Goal: Task Accomplishment & Management: Manage account settings

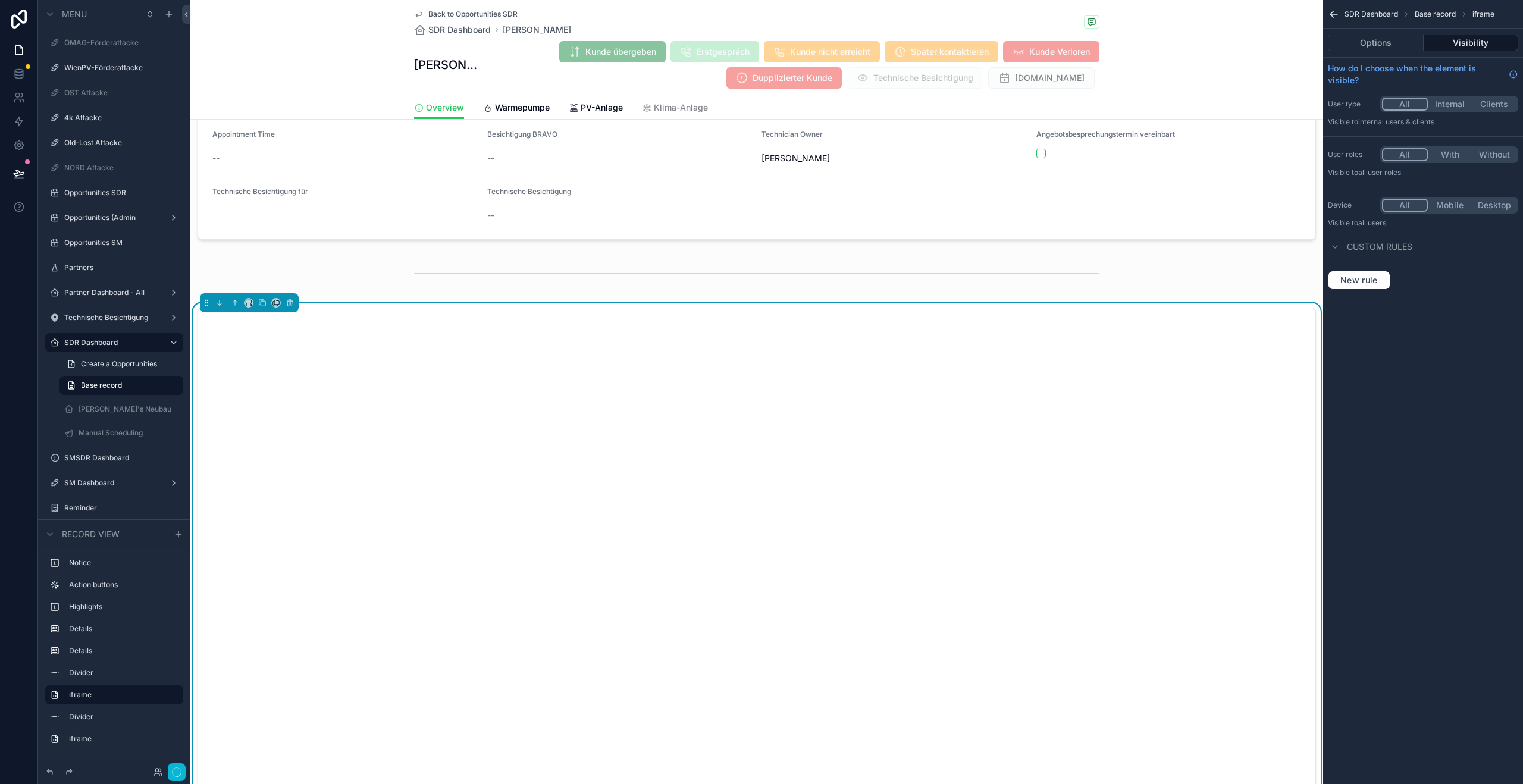
scroll to position [559, 0]
click at [13, 97] on icon at bounding box center [19, 98] width 12 height 12
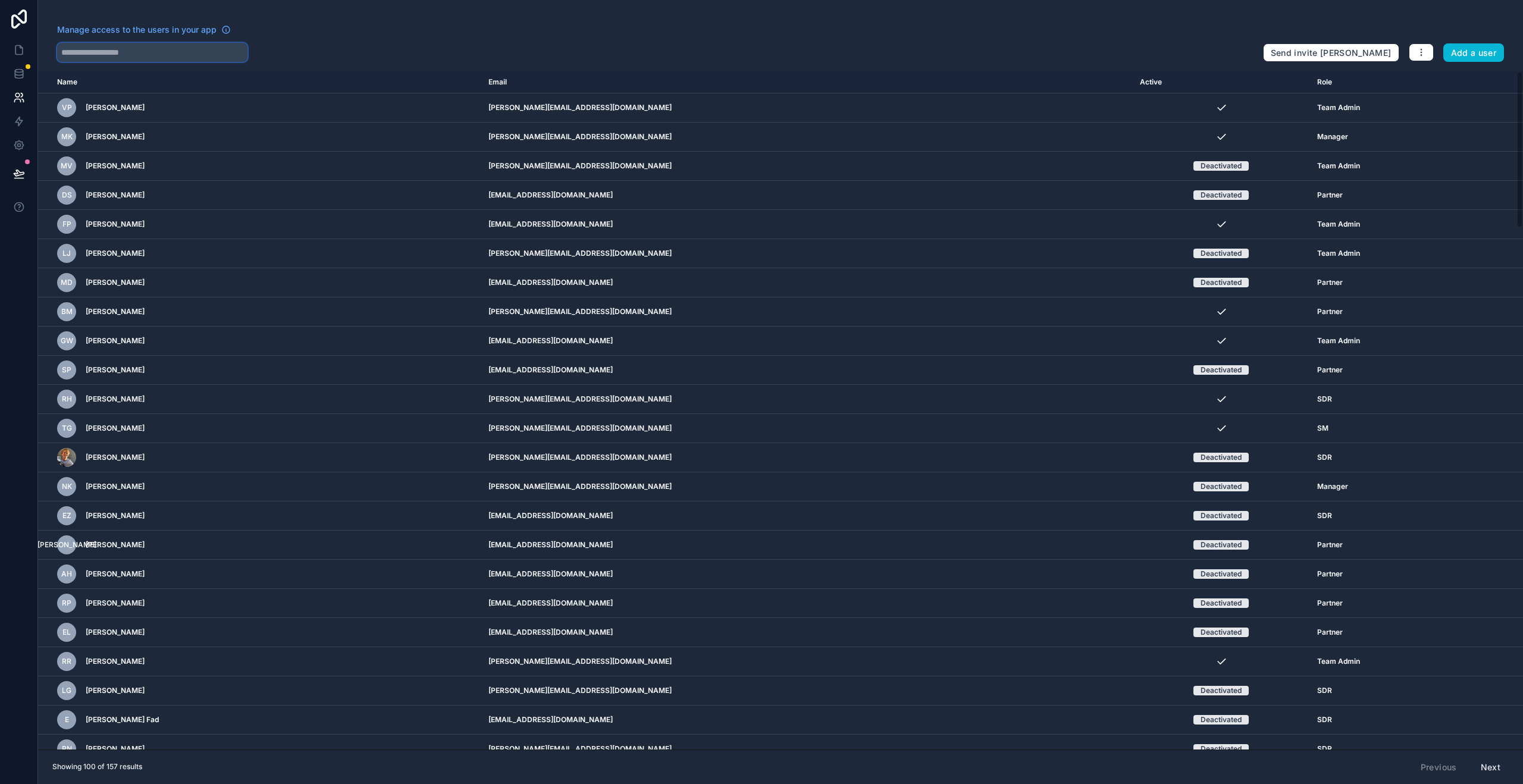
click at [155, 53] on input "text" at bounding box center [152, 52] width 190 height 19
type input "*******"
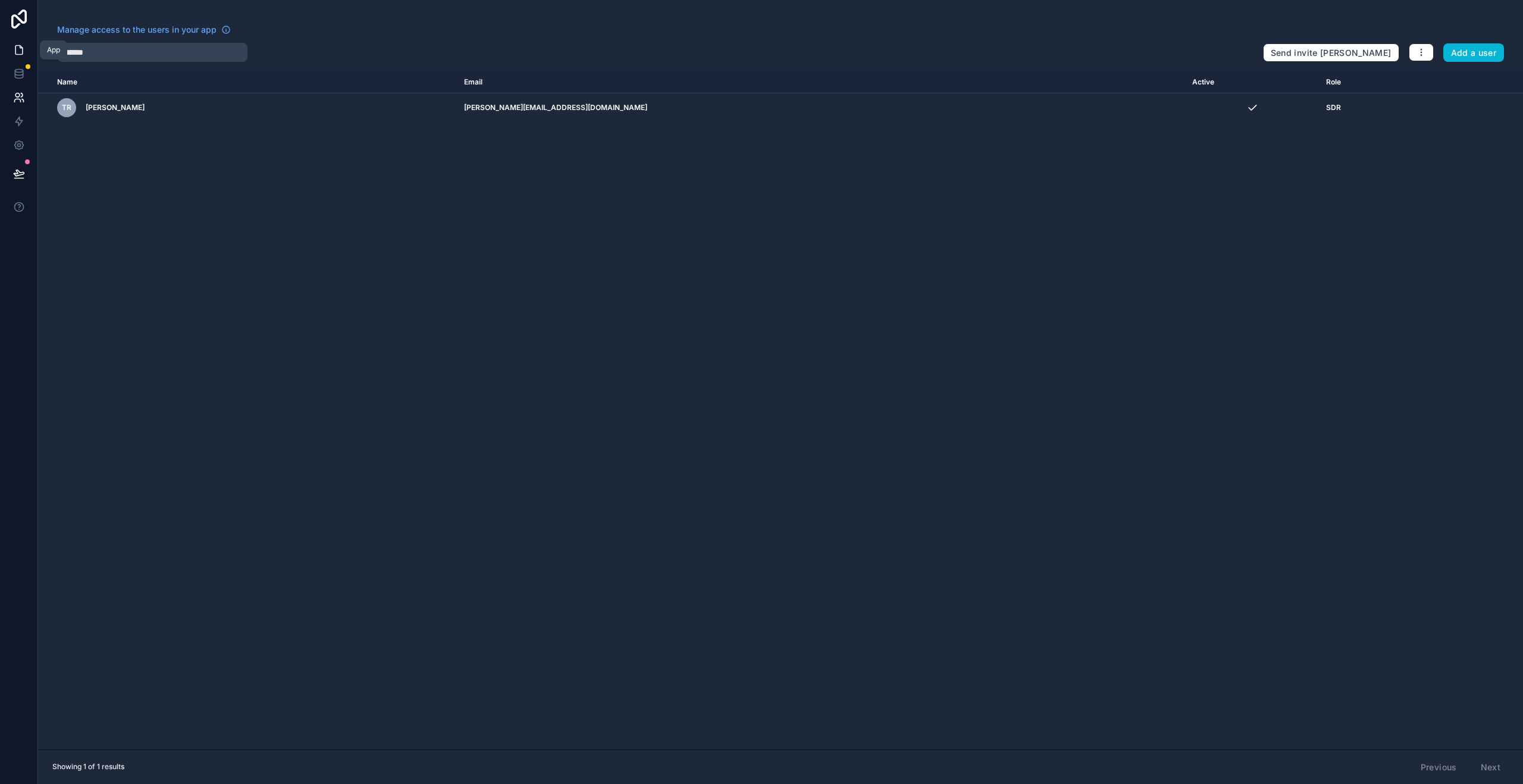
click at [20, 41] on link at bounding box center [19, 50] width 38 height 24
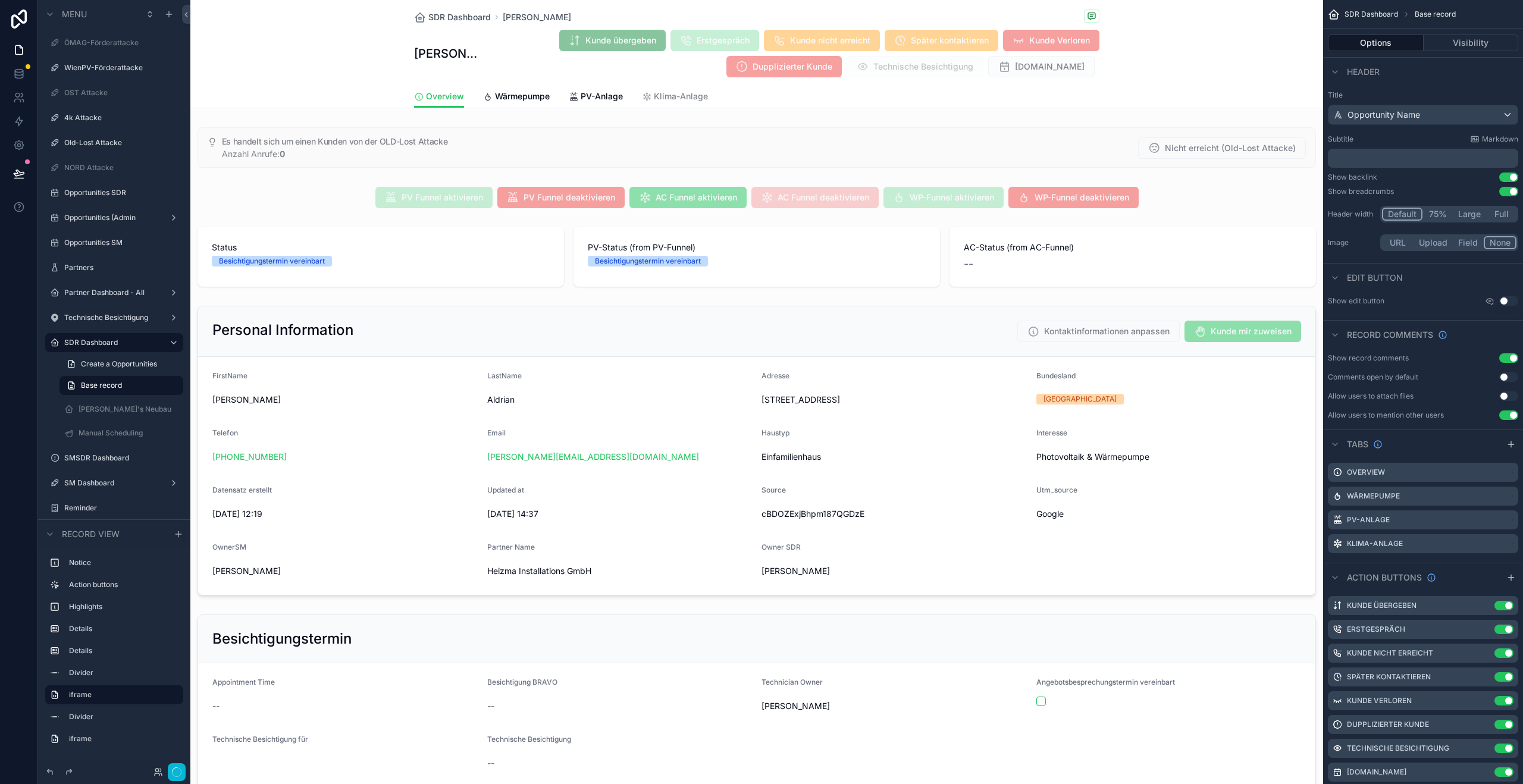
click at [152, 777] on div at bounding box center [162, 772] width 48 height 18
click at [160, 772] on icon at bounding box center [158, 772] width 9 height 9
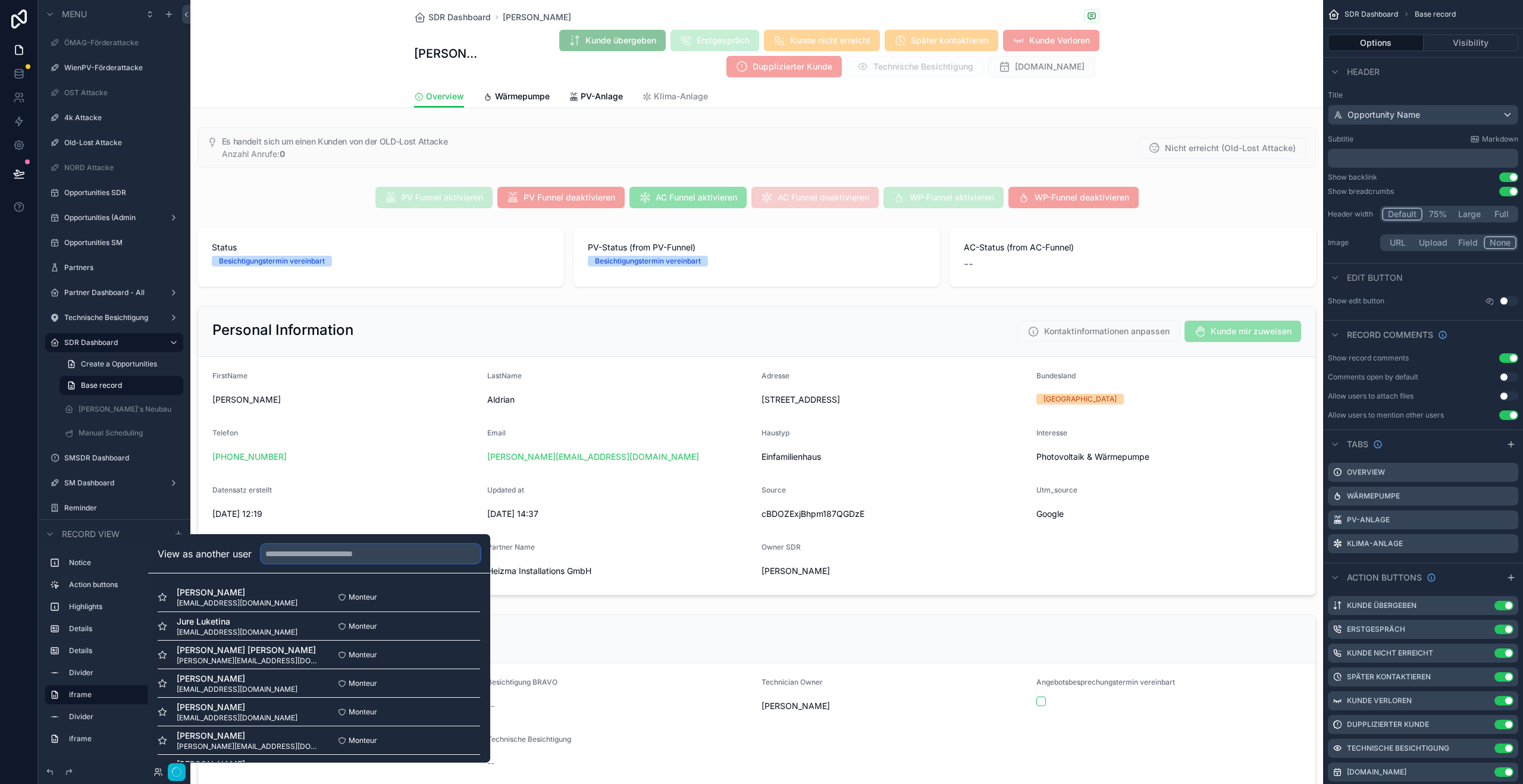
click at [354, 551] on input "text" at bounding box center [371, 554] width 219 height 19
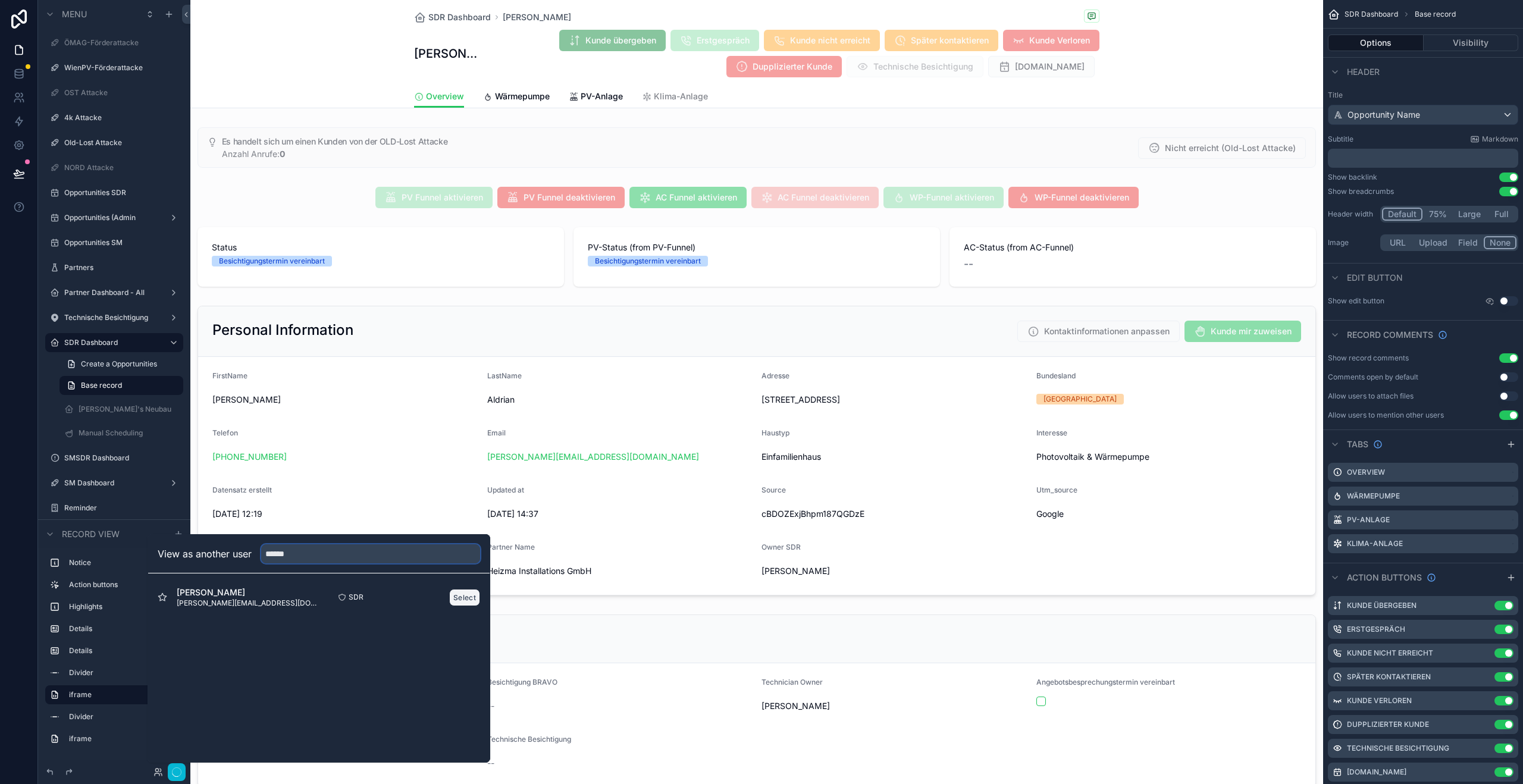
type input "******"
click at [463, 597] on button "Select" at bounding box center [465, 597] width 31 height 17
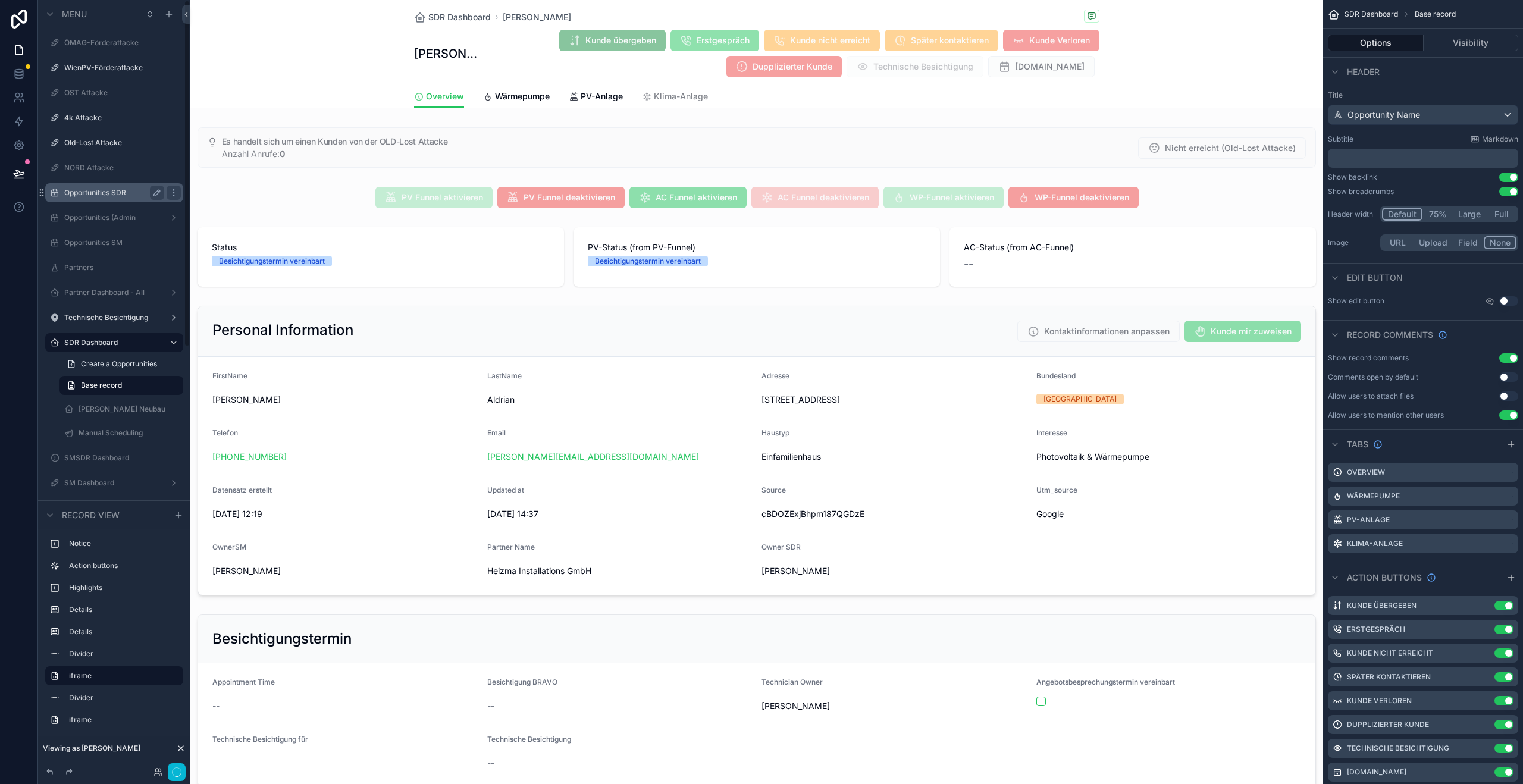
click at [110, 200] on div "Opportunities SDR" at bounding box center [115, 193] width 134 height 19
click at [100, 343] on label "SDR Dashboard" at bounding box center [111, 342] width 95 height 9
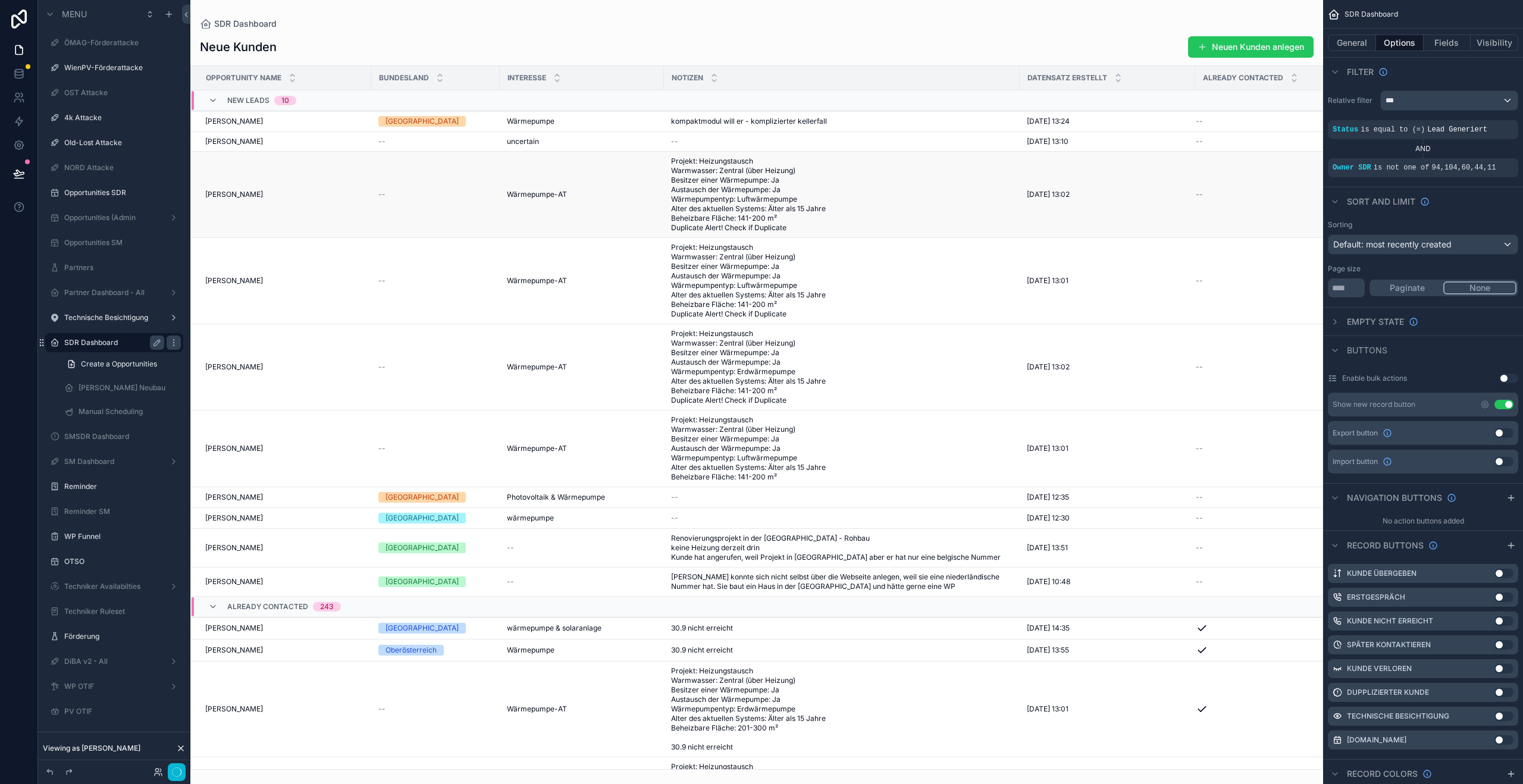
click at [249, 217] on td "Armin Franz Armin Franz" at bounding box center [281, 194] width 181 height 86
click at [235, 199] on span "[PERSON_NAME]" at bounding box center [234, 194] width 57 height 9
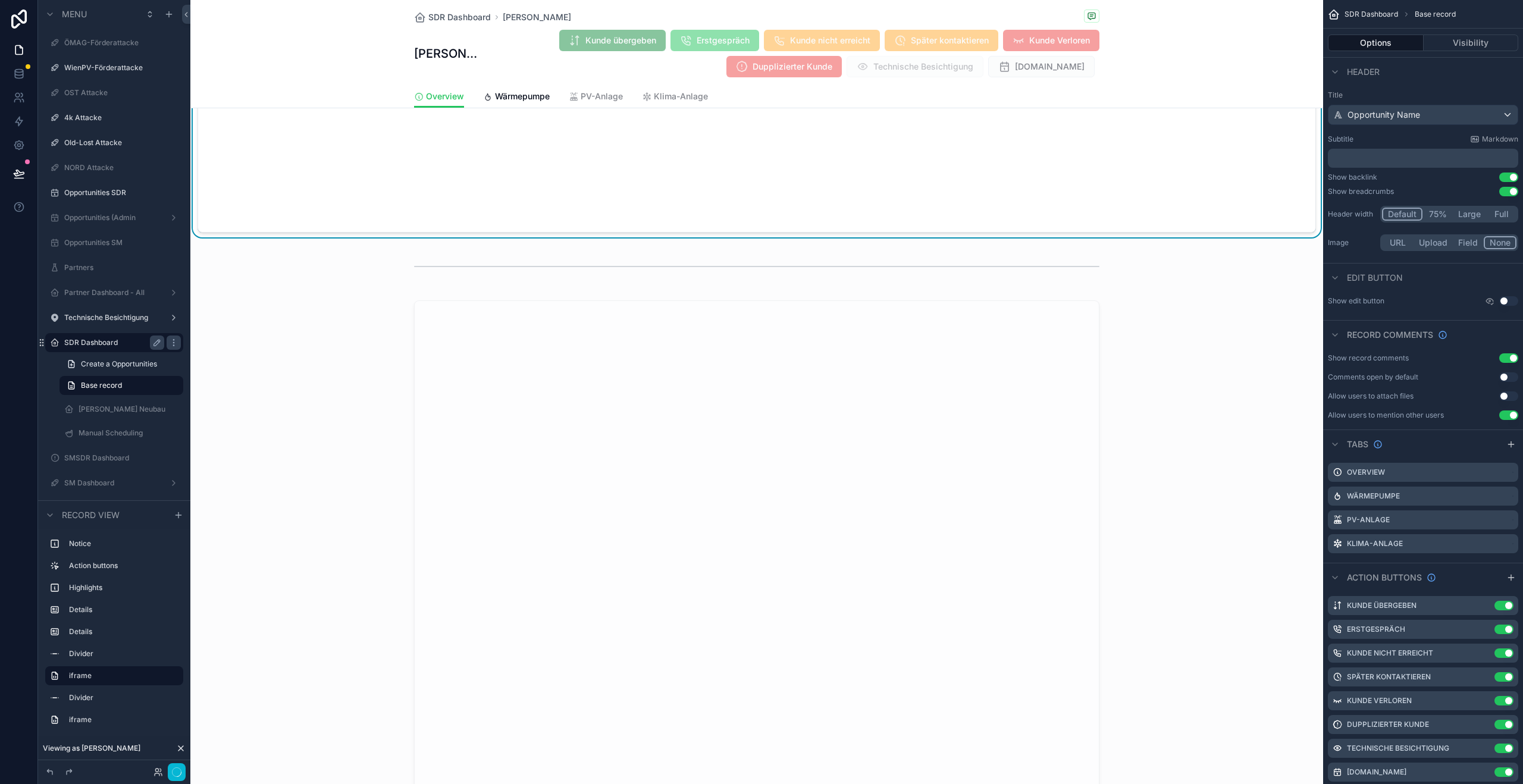
scroll to position [1216, 0]
click at [503, 97] on span "Wärmepumpe" at bounding box center [522, 97] width 55 height 12
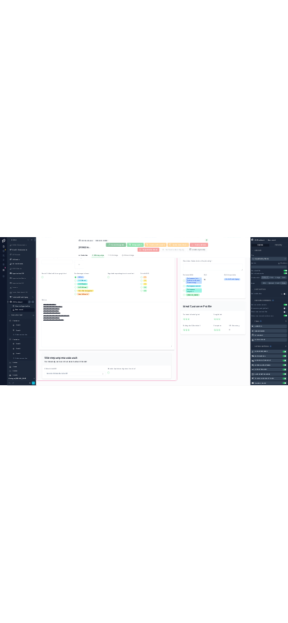
scroll to position [638, 0]
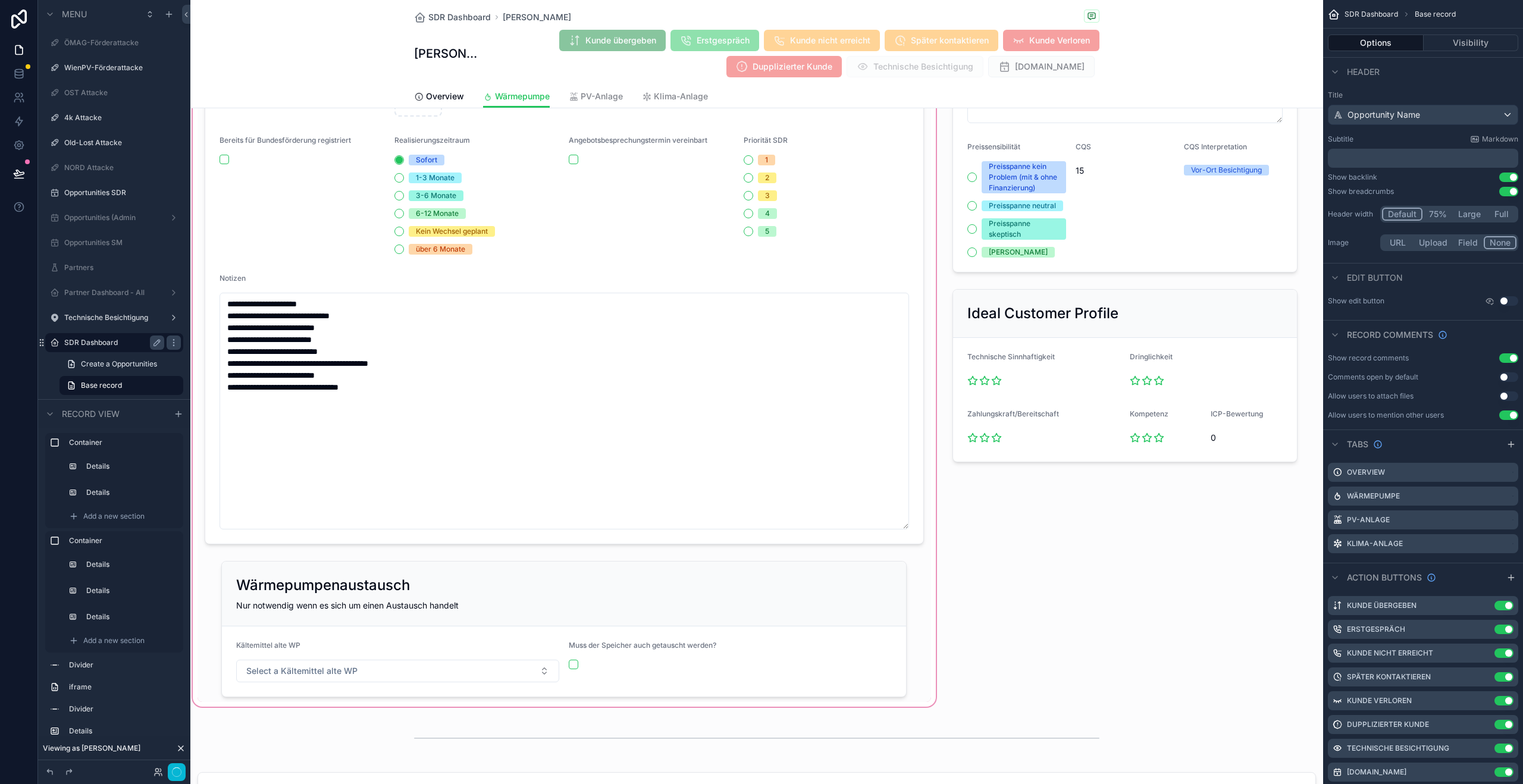
click at [366, 399] on div "scrollable content" at bounding box center [564, 142] width 748 height 1132
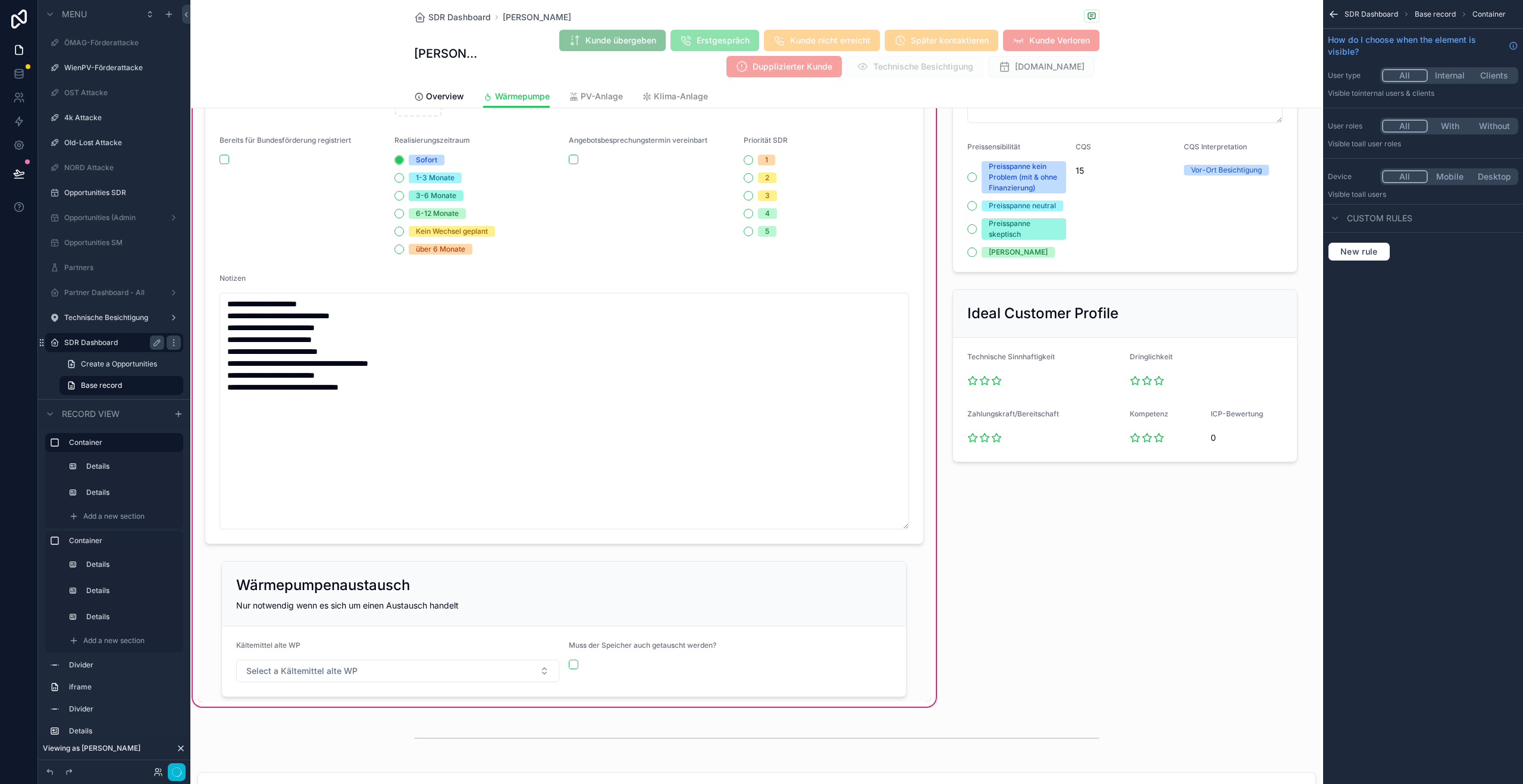
click at [366, 399] on div "scrollable content" at bounding box center [564, 66] width 734 height 965
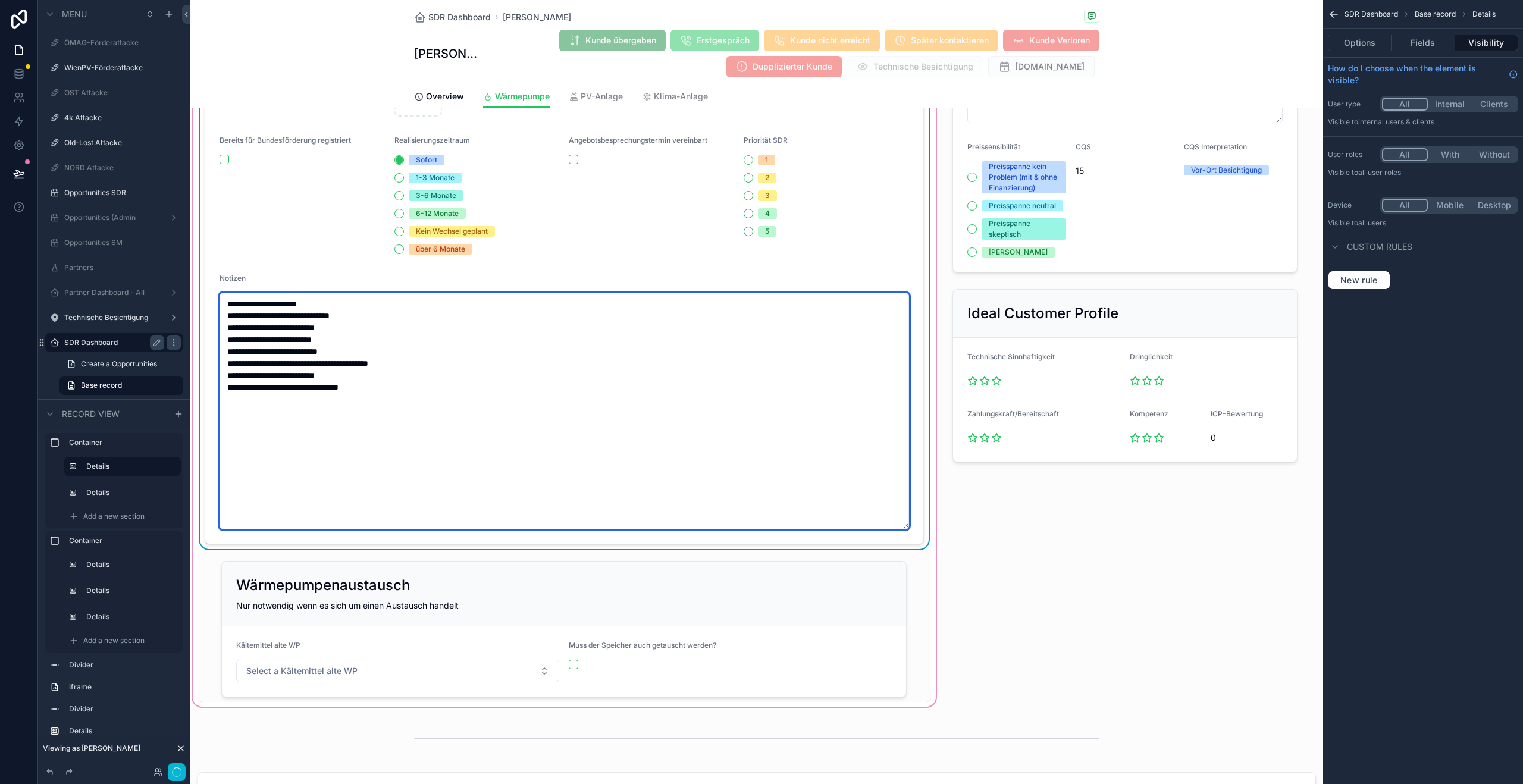
click at [366, 413] on textarea "**********" at bounding box center [564, 411] width 690 height 237
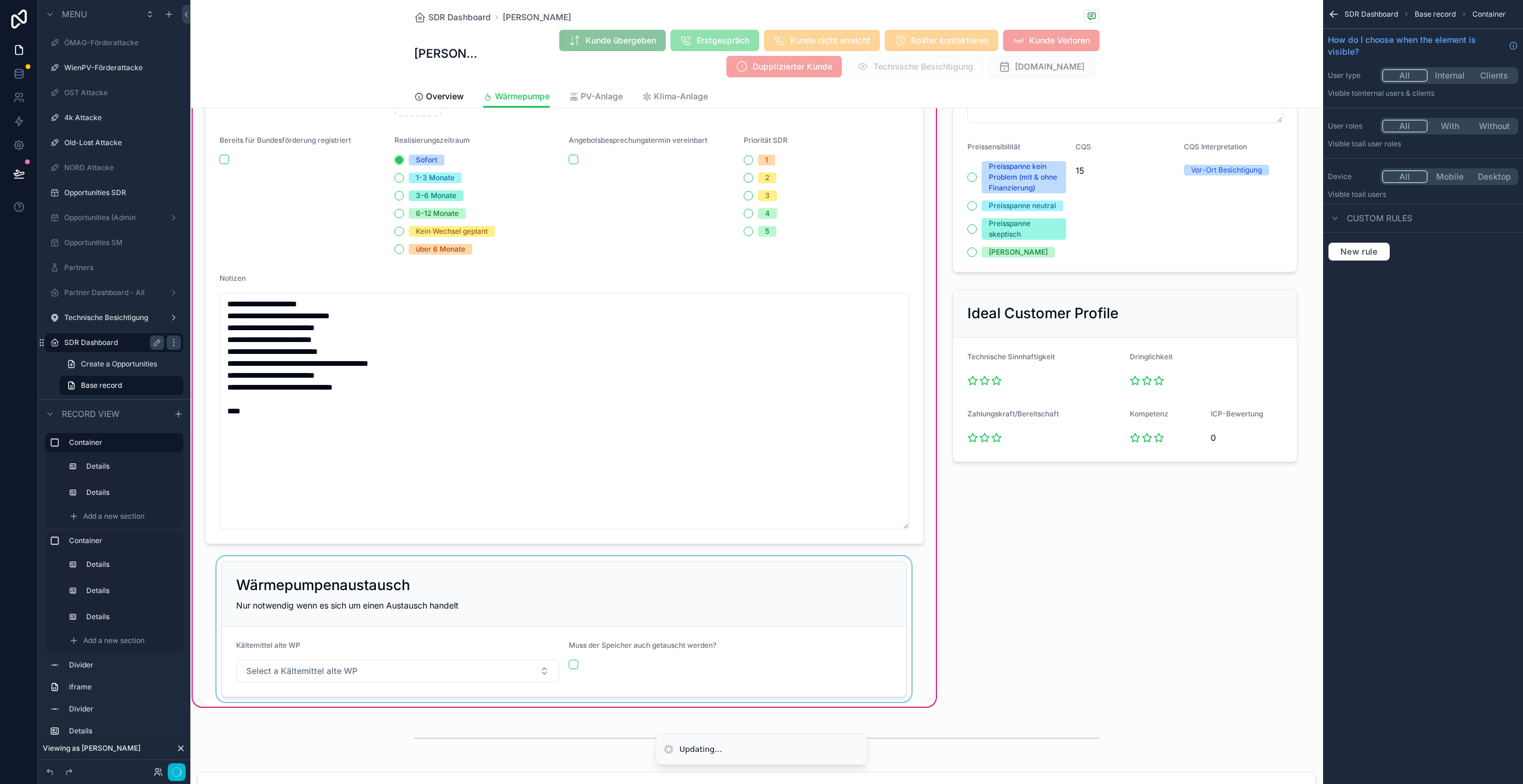
click at [475, 561] on div "scrollable content" at bounding box center [564, 629] width 734 height 146
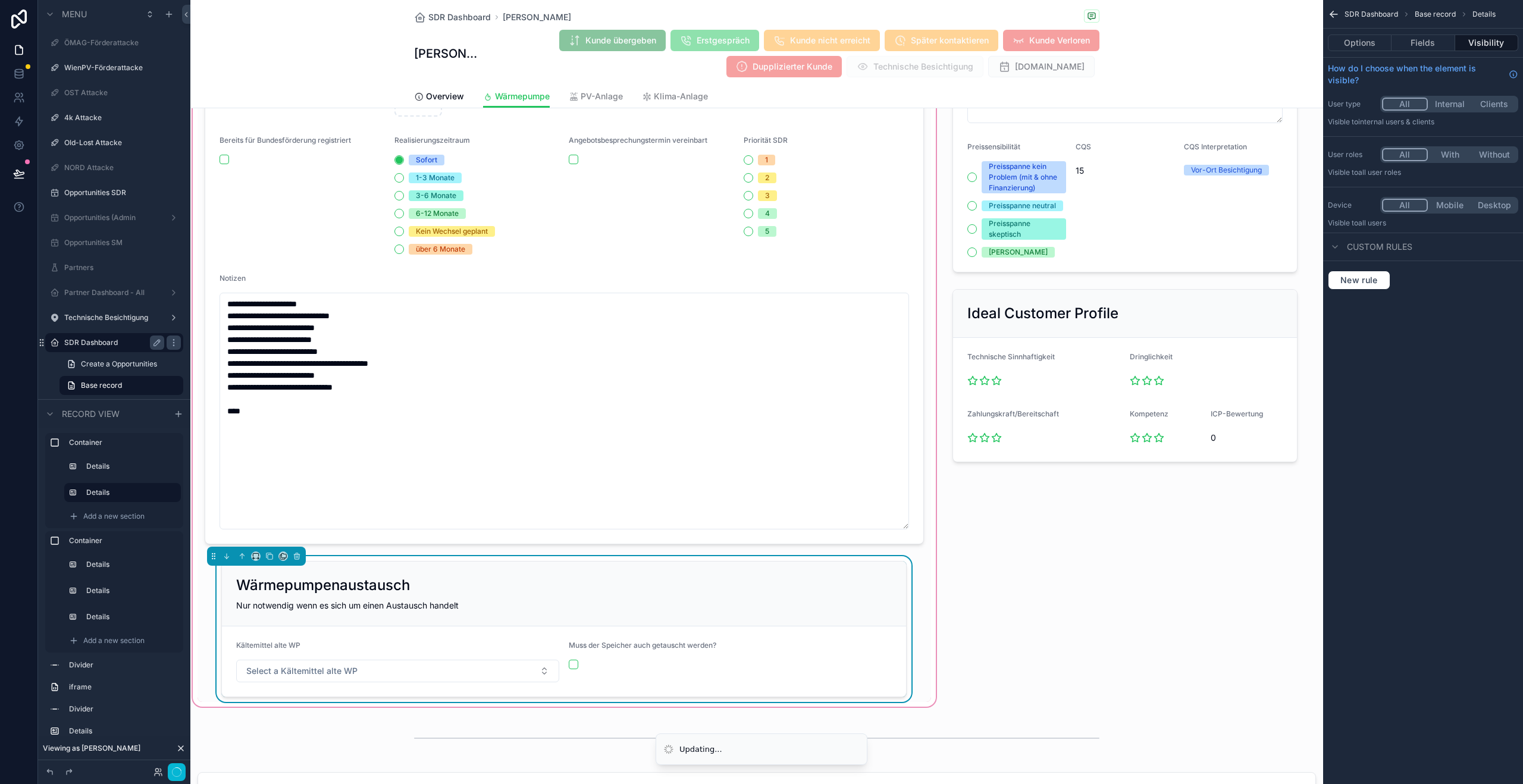
type textarea "**********"
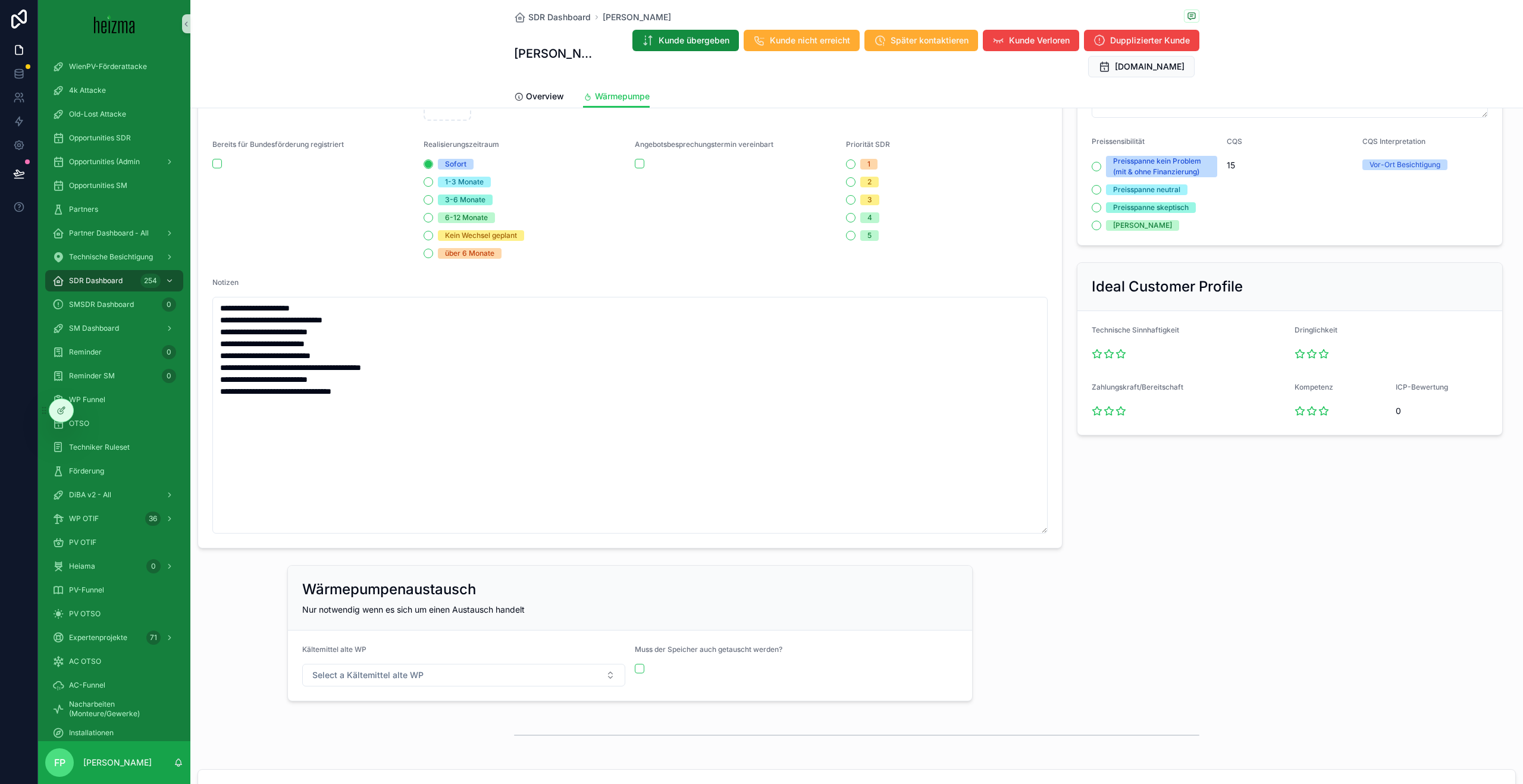
scroll to position [561, 0]
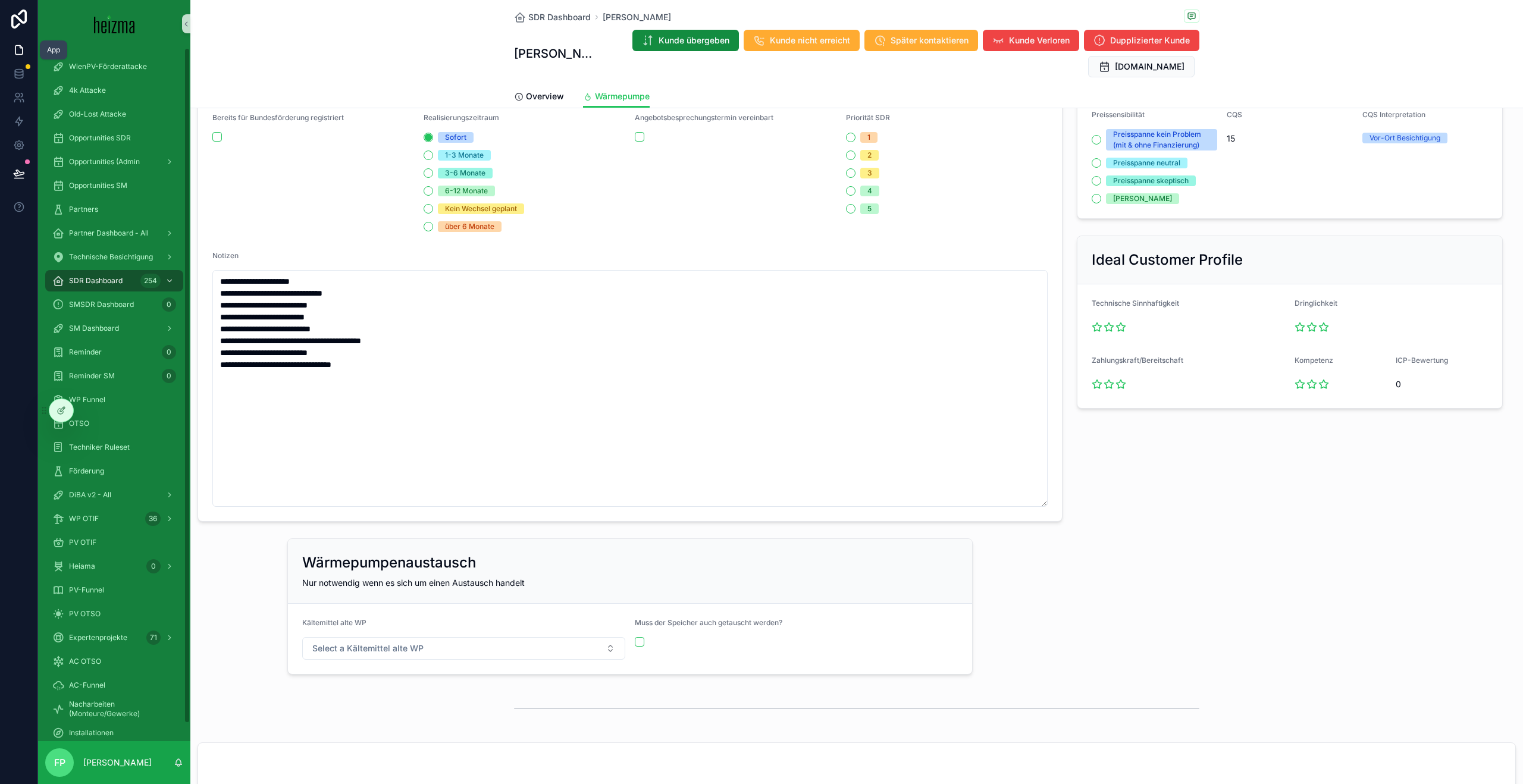
click at [25, 46] on link at bounding box center [19, 50] width 38 height 24
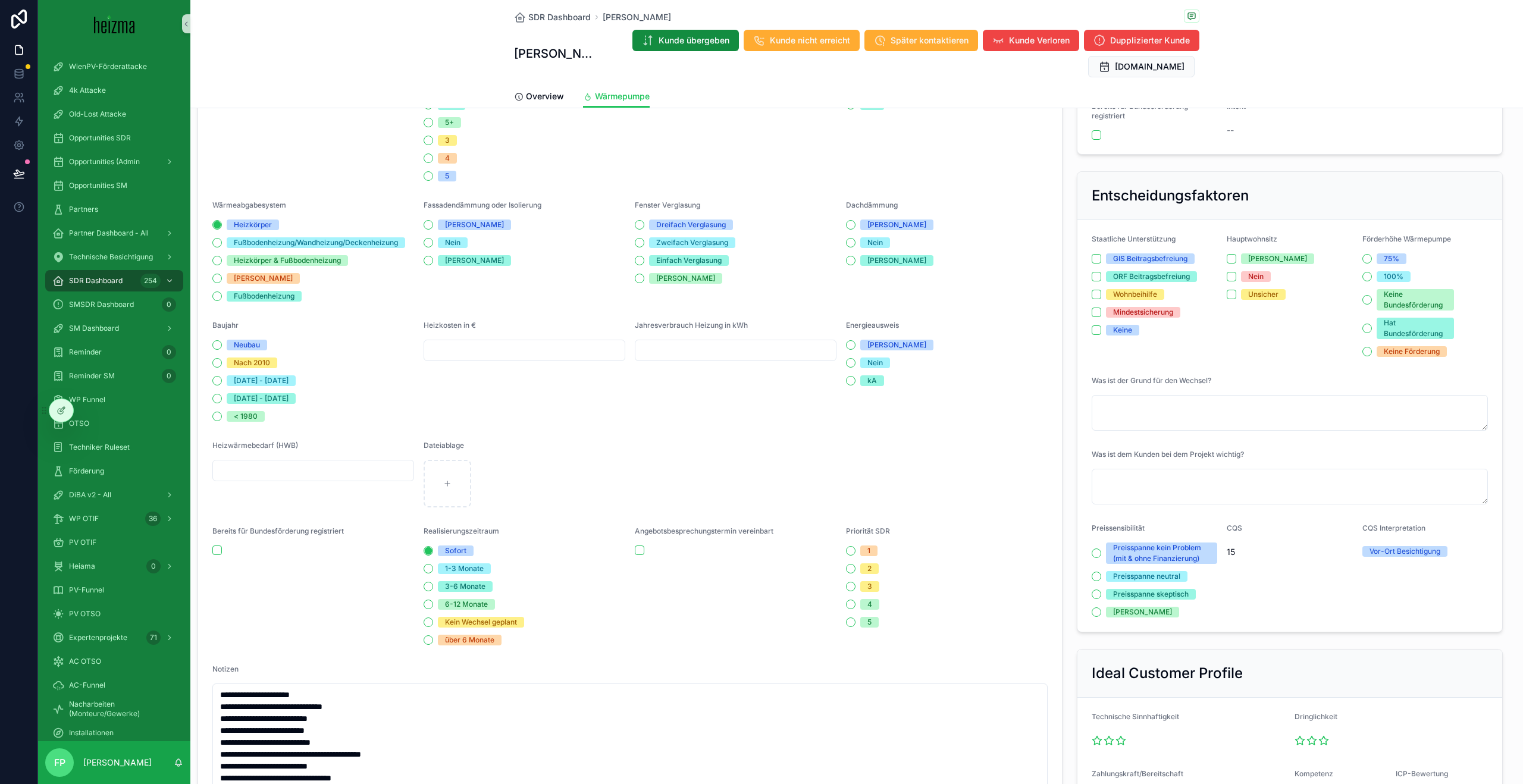
scroll to position [74, 0]
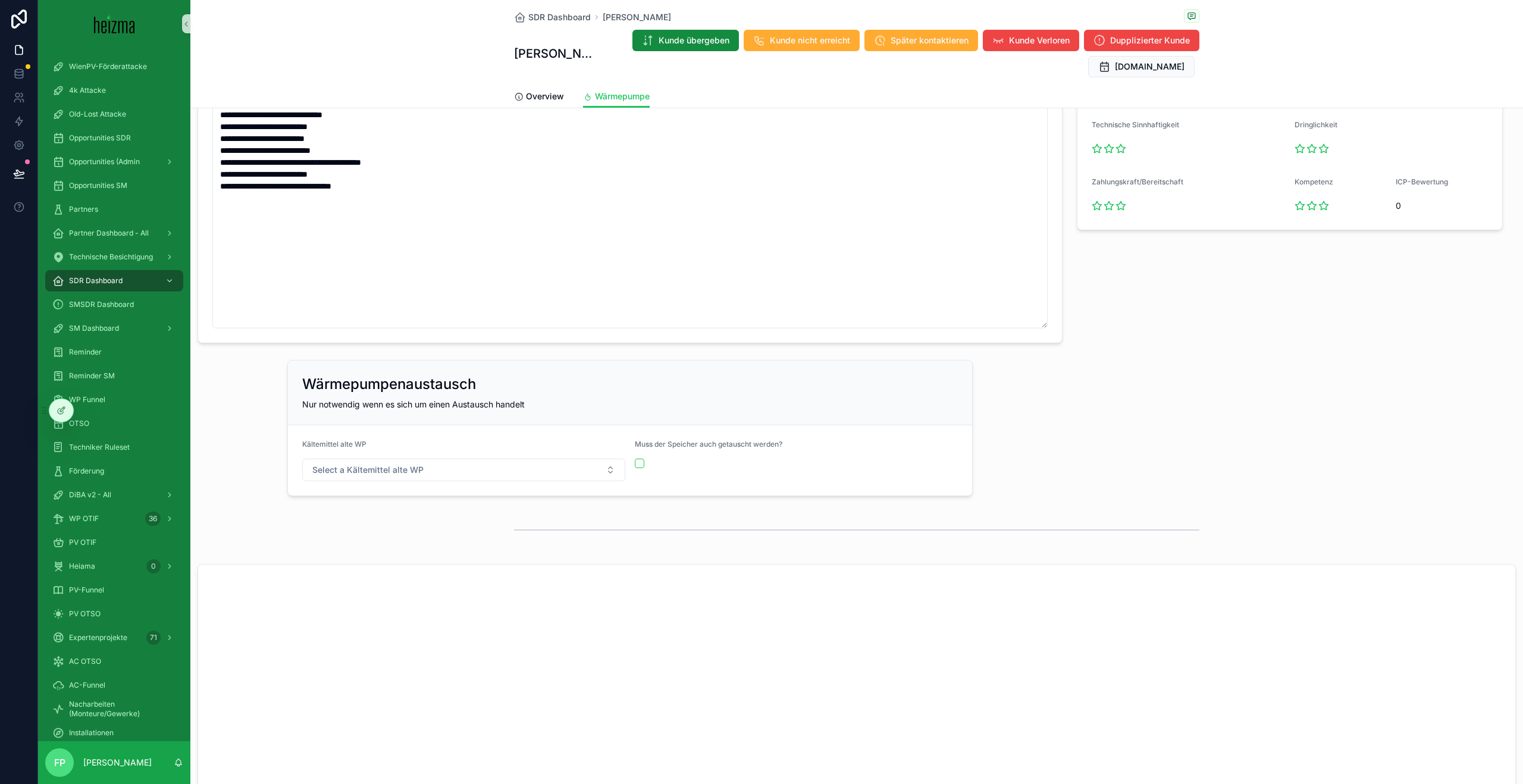
scroll to position [600, 0]
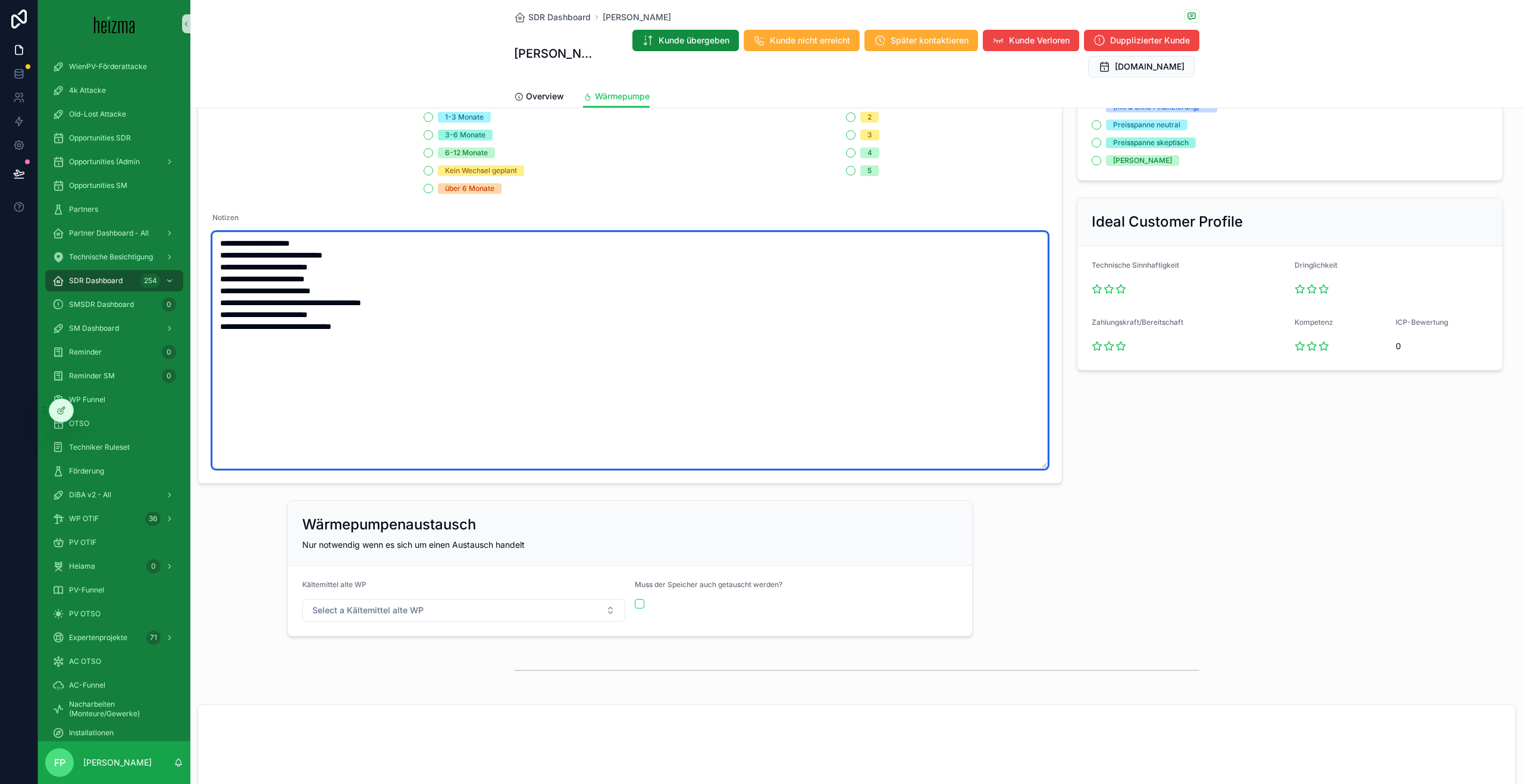
click at [399, 370] on textarea "**********" at bounding box center [630, 350] width 836 height 237
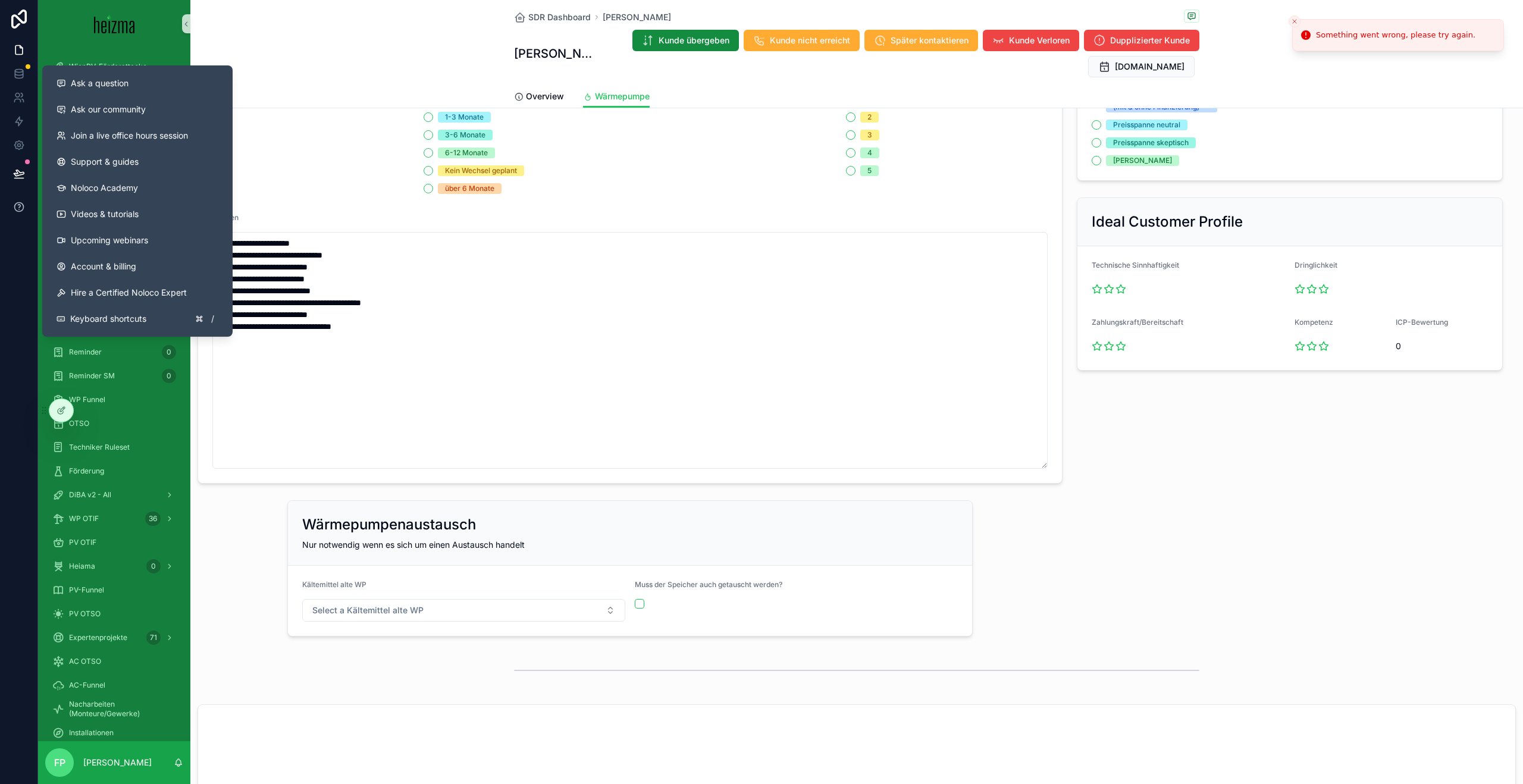
click at [24, 219] on button at bounding box center [19, 206] width 38 height 33
click at [139, 94] on button "Ask a question" at bounding box center [137, 83] width 181 height 27
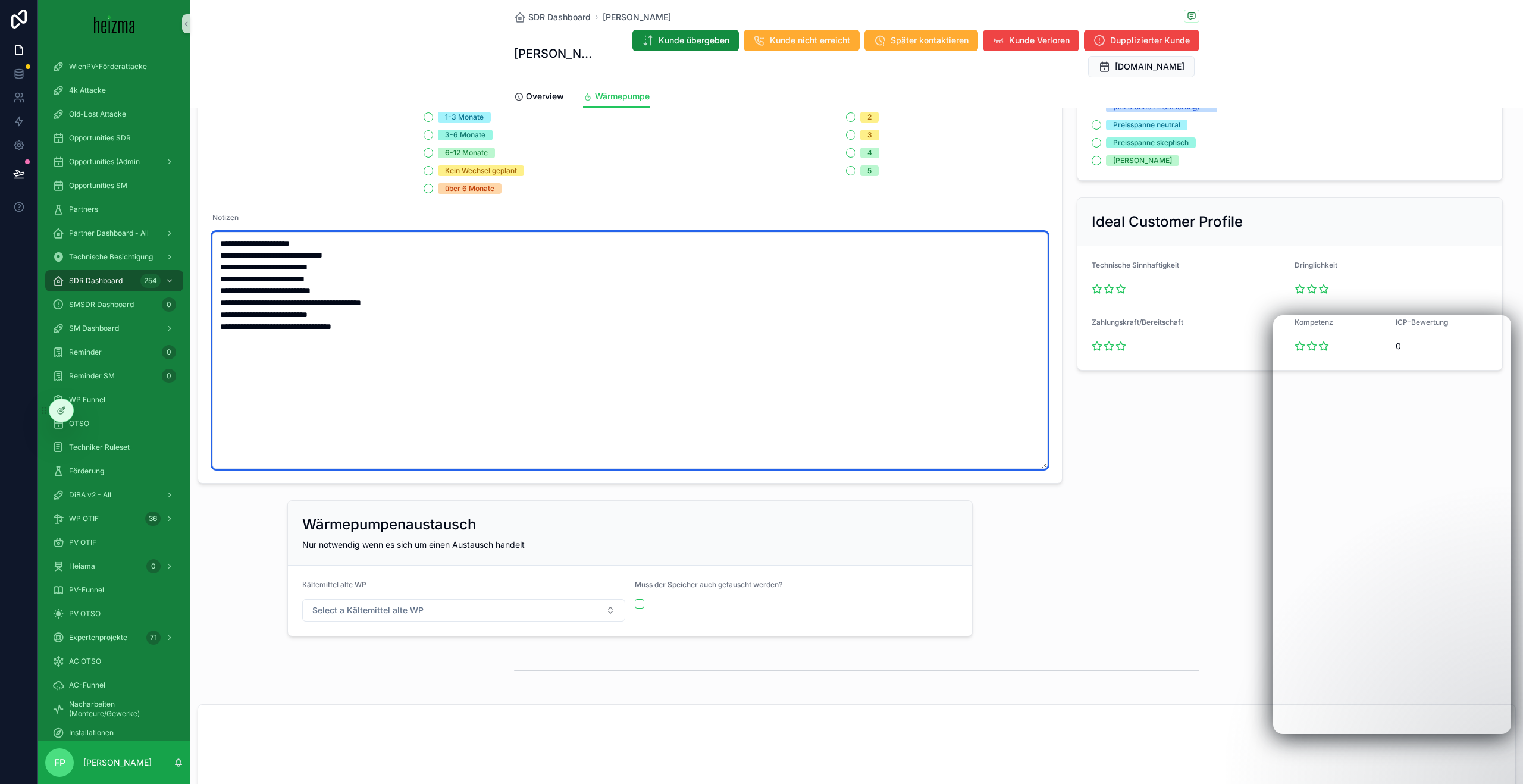
click at [307, 385] on textarea "**********" at bounding box center [630, 350] width 836 height 237
type textarea "**********"
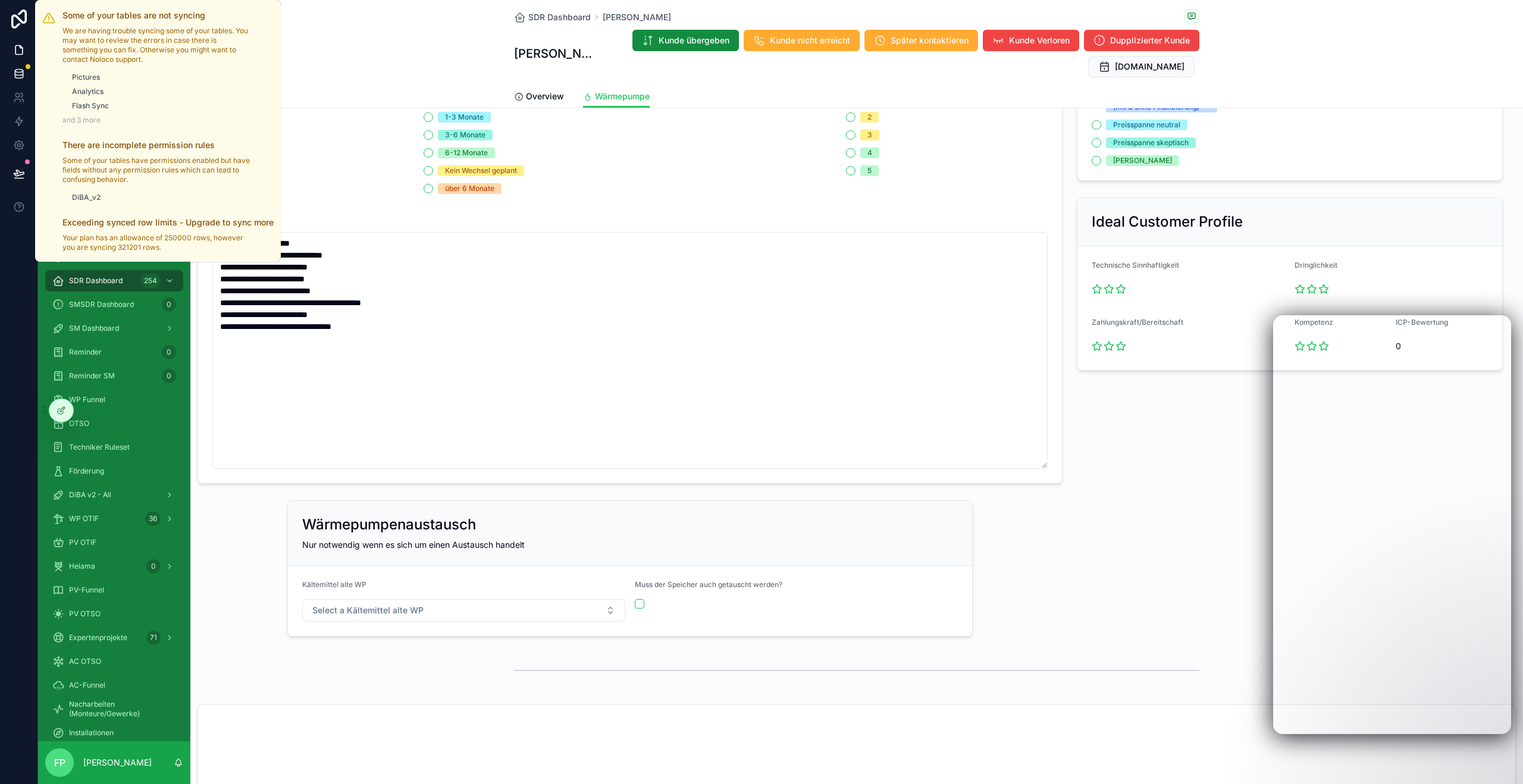
click at [28, 68] on div at bounding box center [28, 67] width 5 height 5
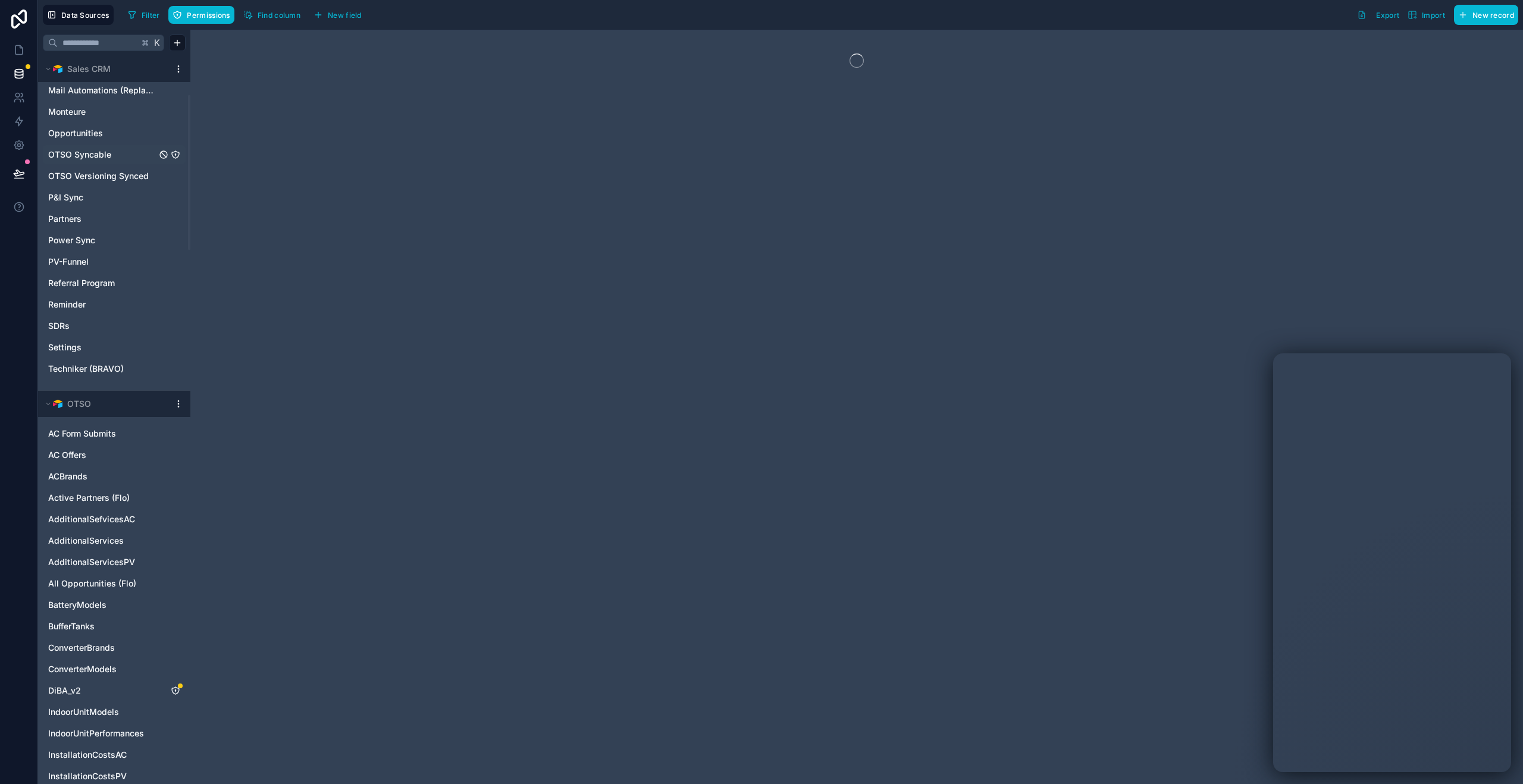
scroll to position [184, 0]
click at [13, 45] on icon at bounding box center [19, 50] width 12 height 12
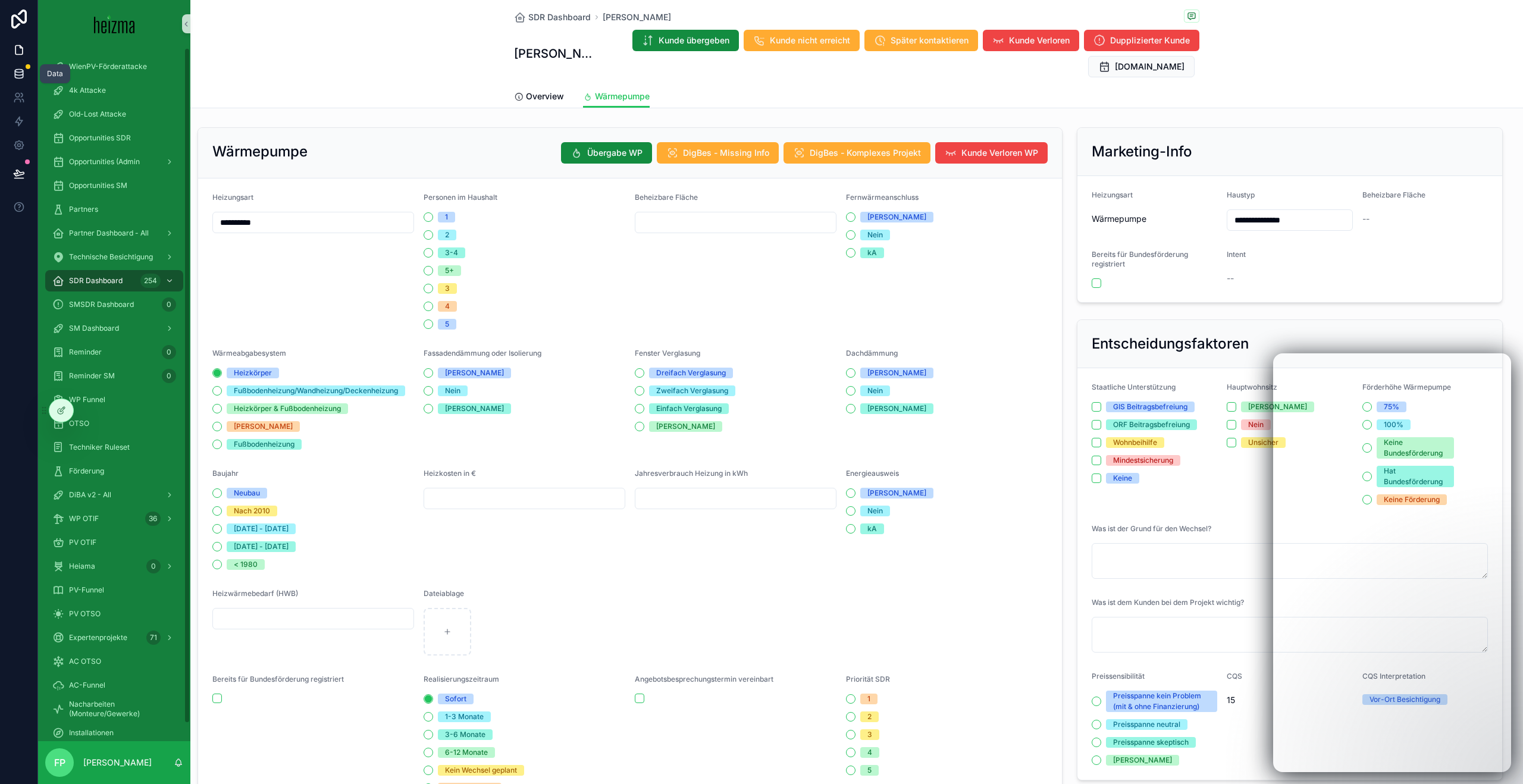
click at [21, 70] on icon at bounding box center [19, 74] width 12 height 12
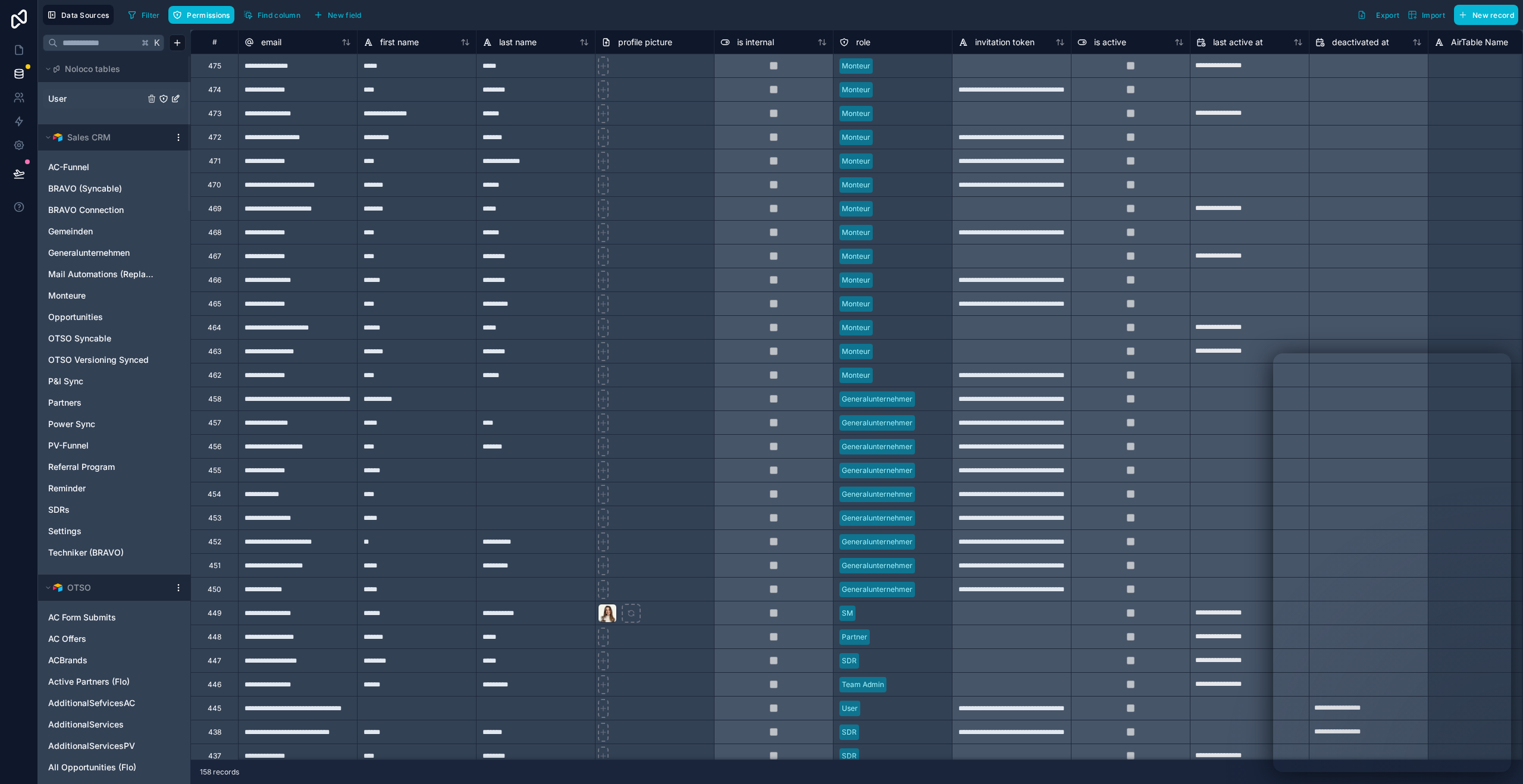
click at [63, 92] on span "User" at bounding box center [57, 98] width 19 height 12
click at [165, 97] on icon "User" at bounding box center [164, 98] width 9 height 9
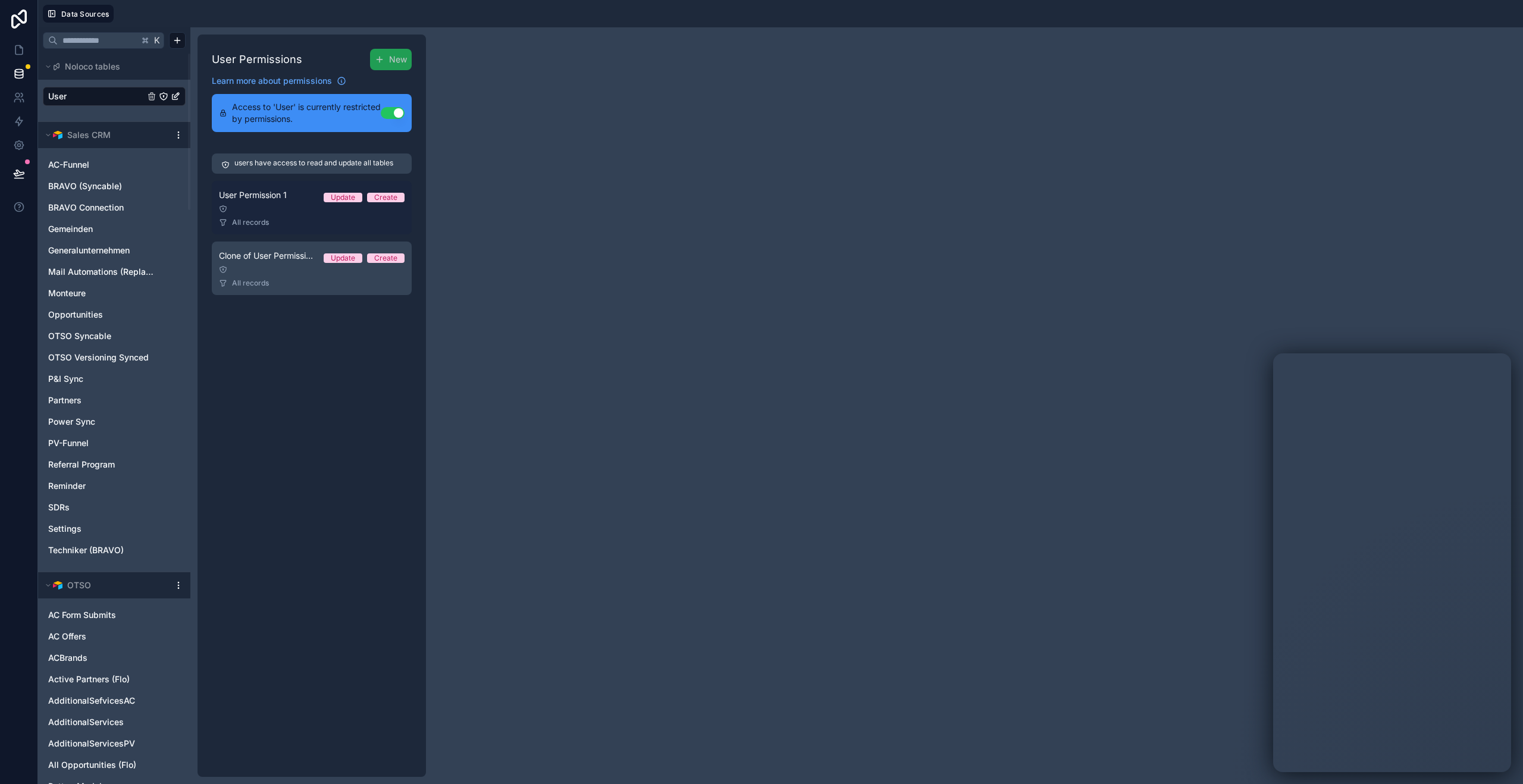
click at [301, 229] on link "User Permission 1 Update Create All records" at bounding box center [312, 207] width 200 height 54
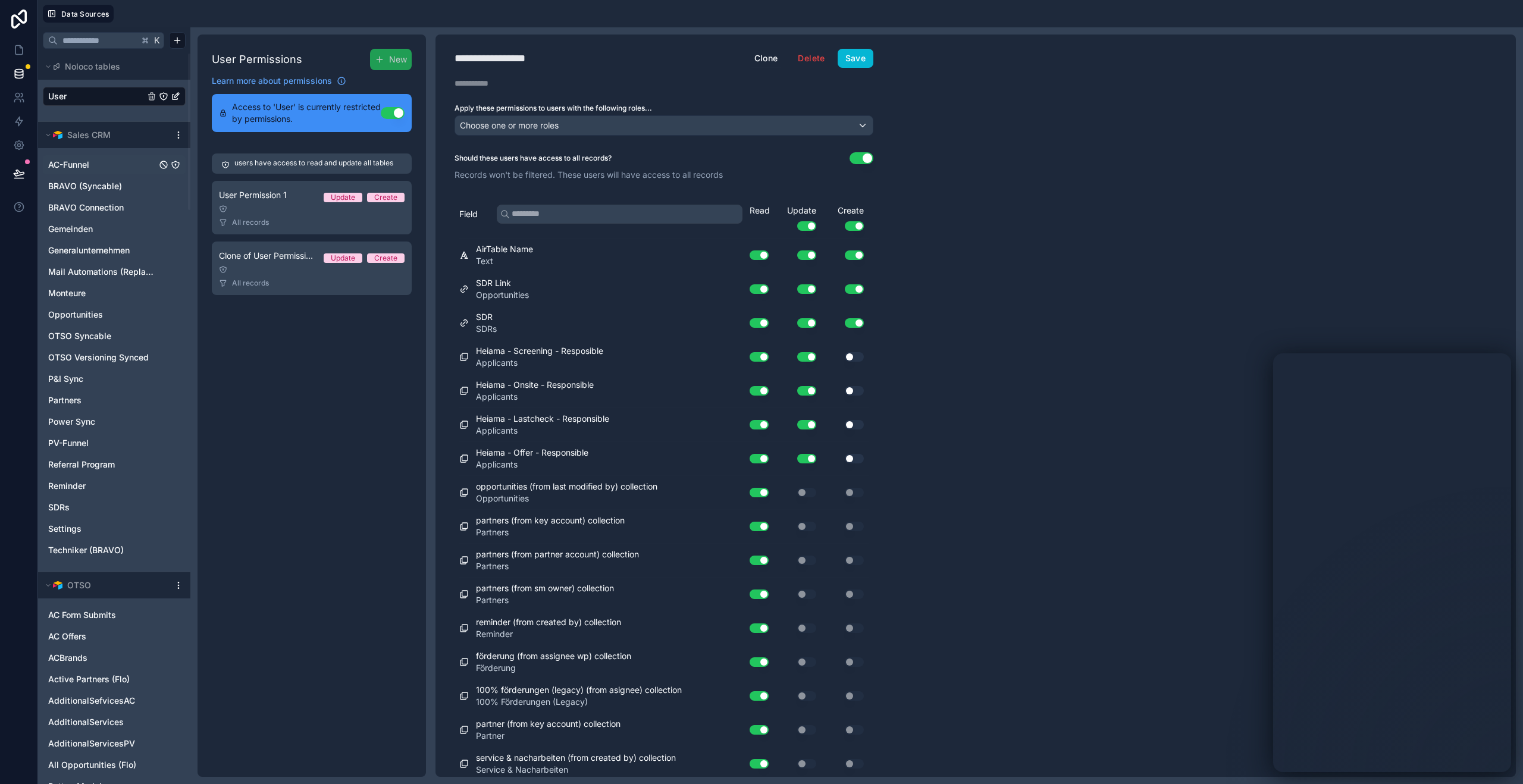
click at [97, 167] on link "AC-Funnel" at bounding box center [102, 165] width 108 height 12
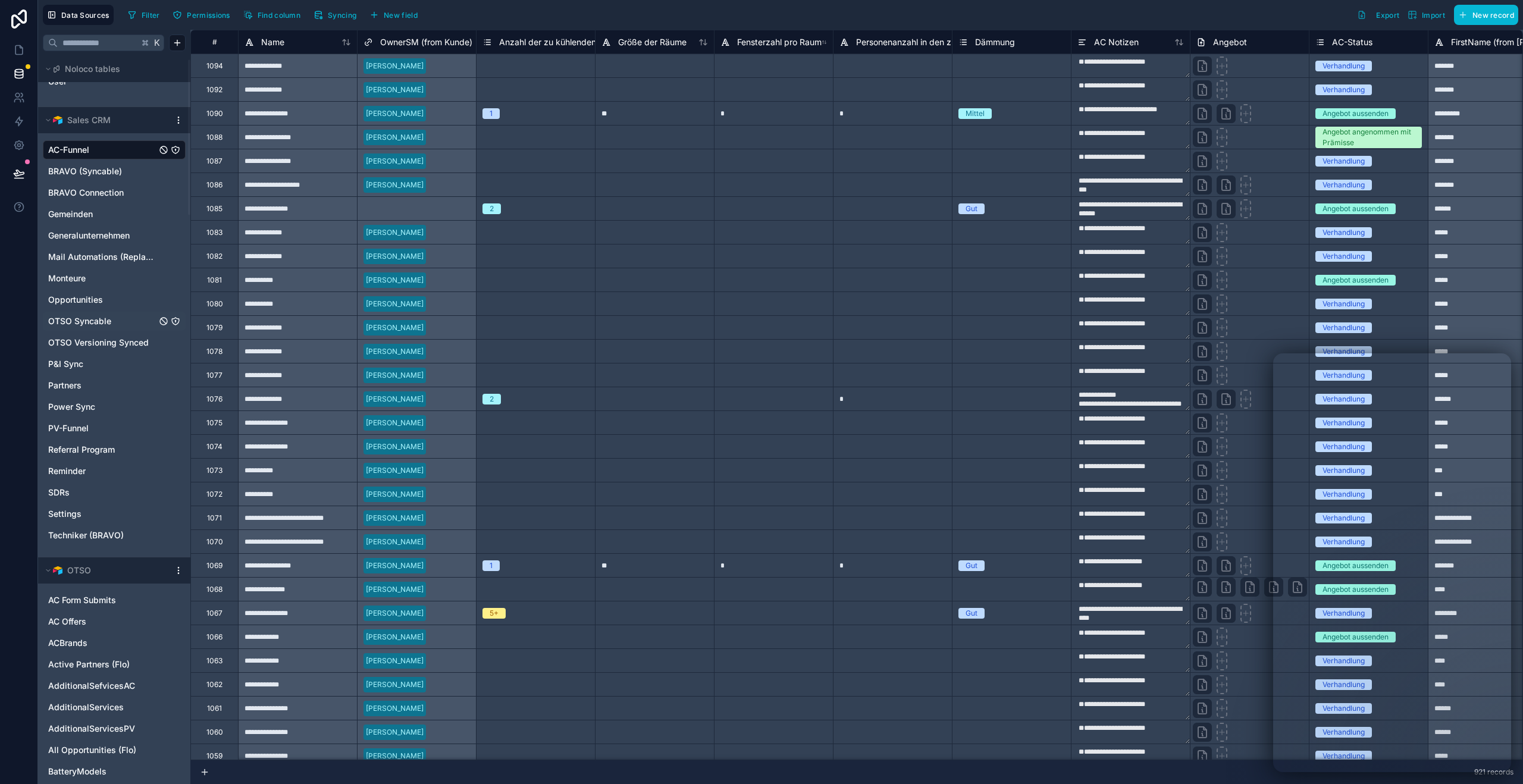
scroll to position [29, 0]
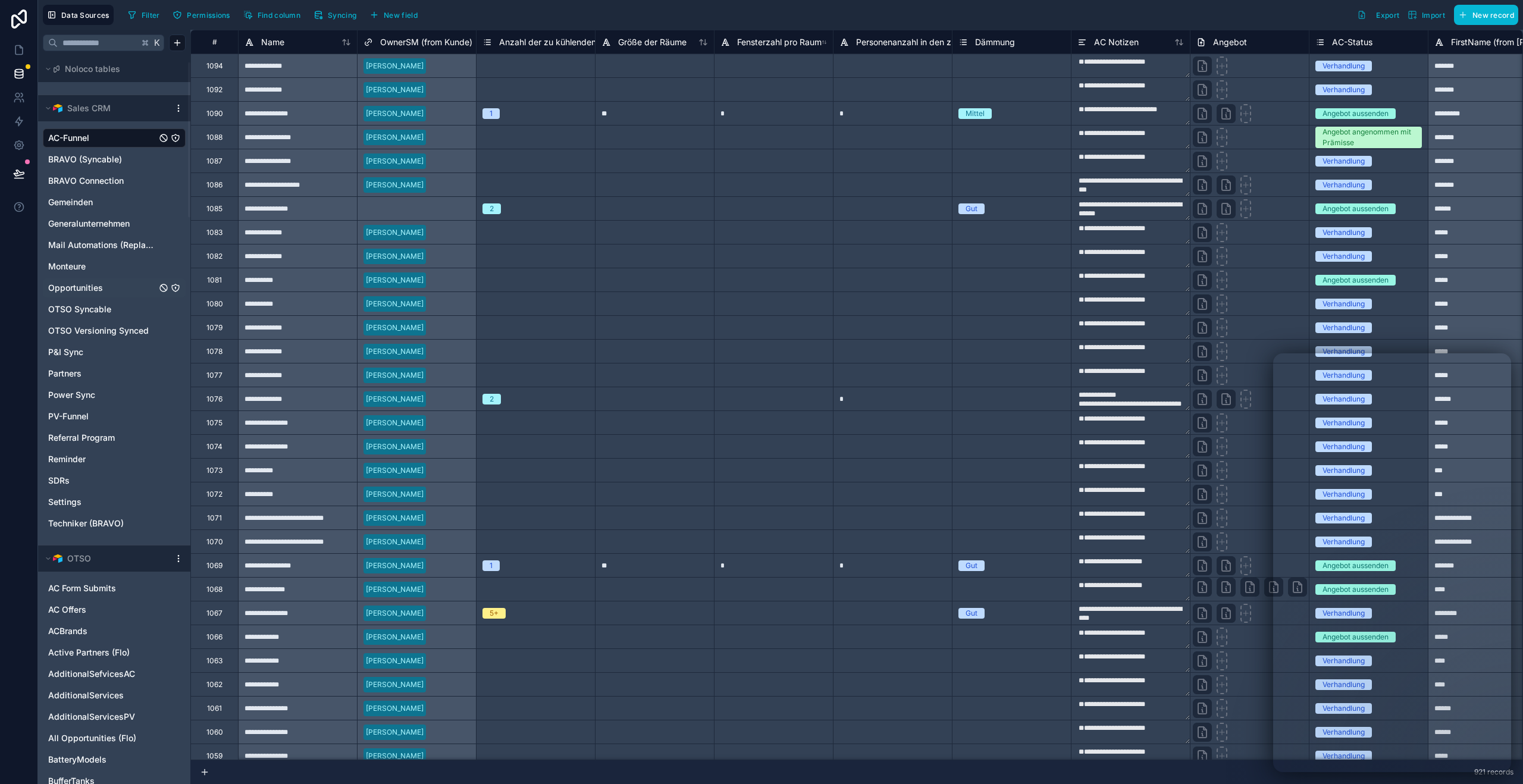
click at [98, 288] on span "Opportunities" at bounding box center [75, 288] width 55 height 12
click at [176, 289] on icon "Opportunities" at bounding box center [175, 288] width 9 height 9
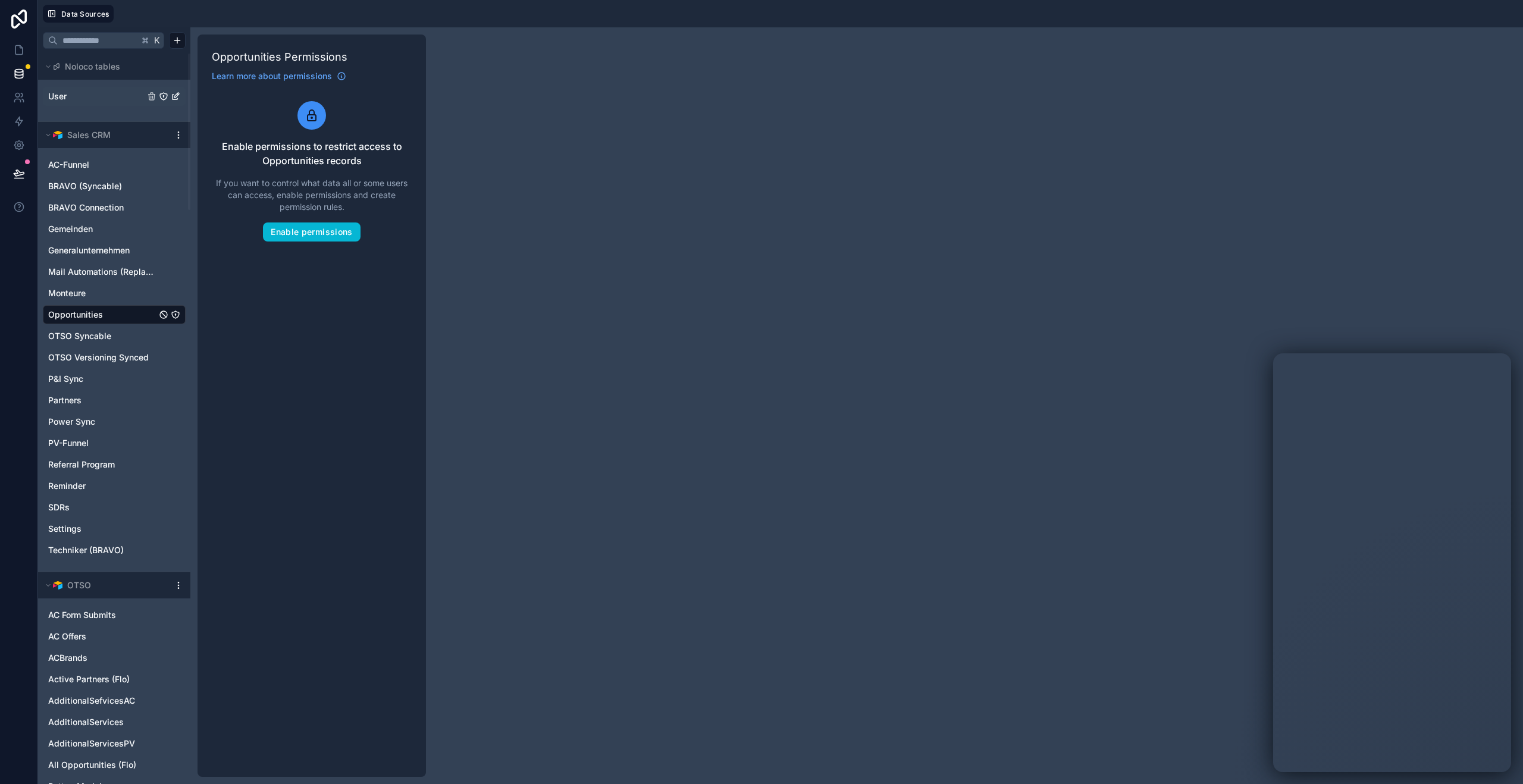
click at [92, 91] on link "User" at bounding box center [96, 97] width 97 height 12
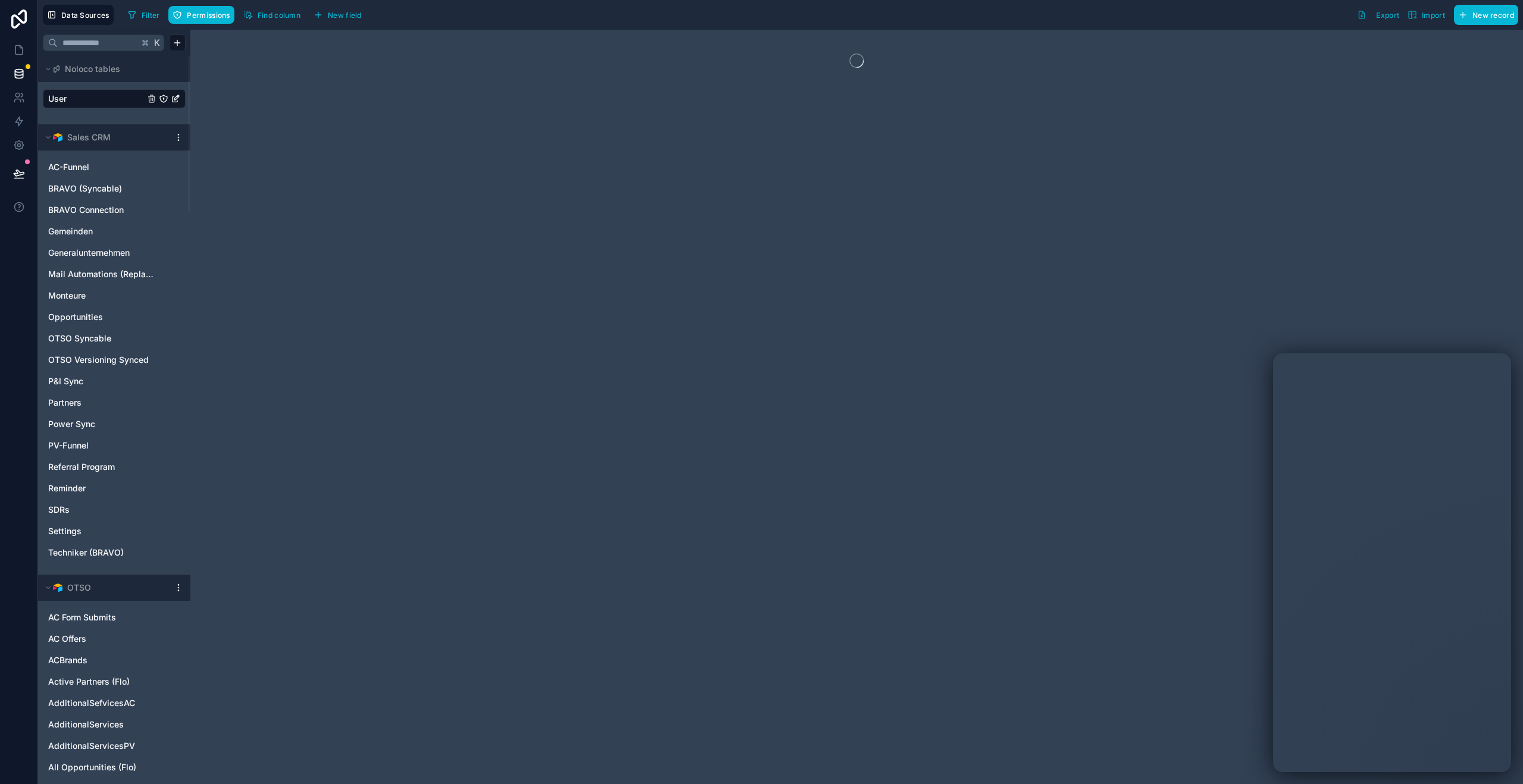
click at [162, 98] on icon "User" at bounding box center [164, 98] width 9 height 9
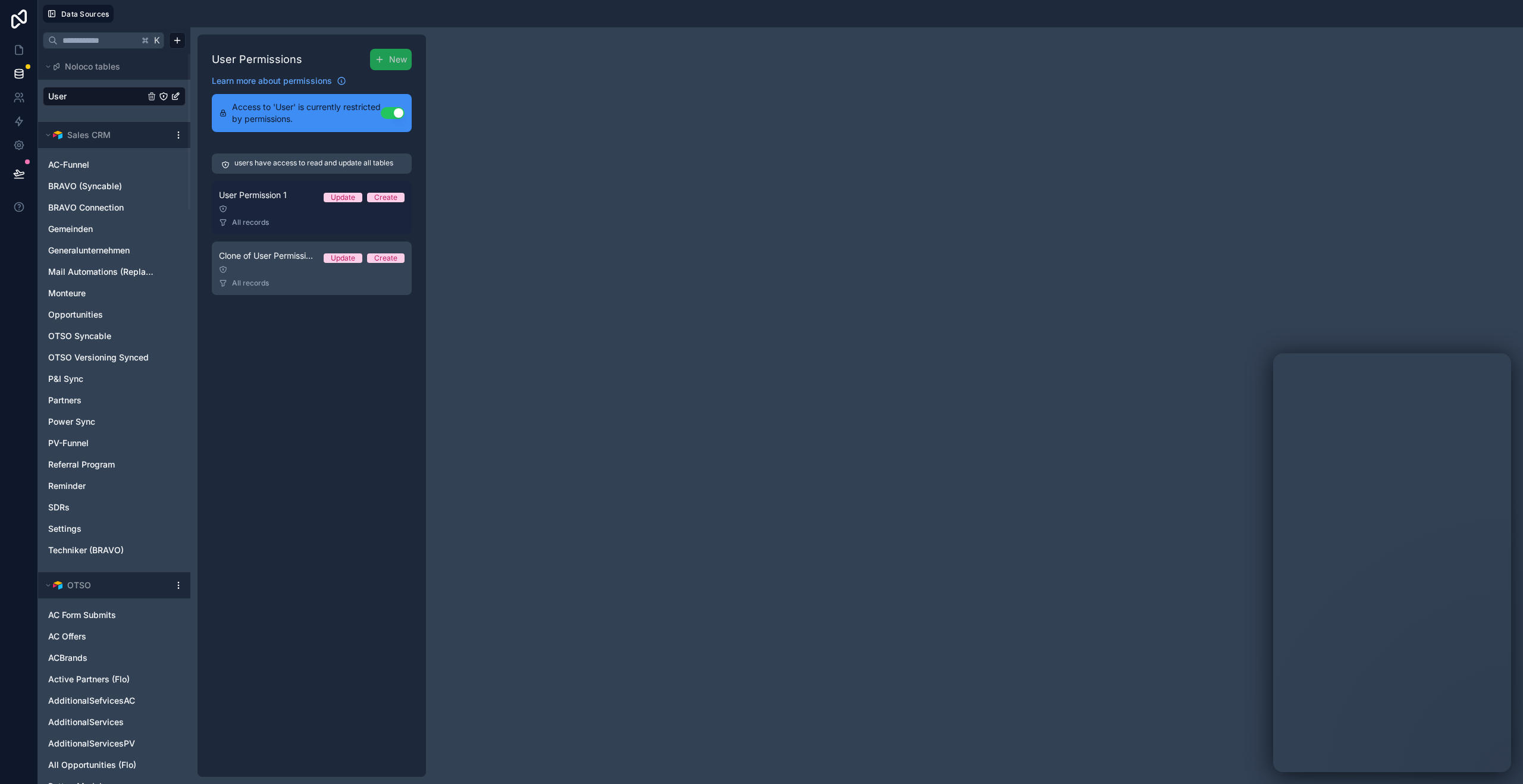
click at [279, 210] on div at bounding box center [312, 209] width 186 height 9
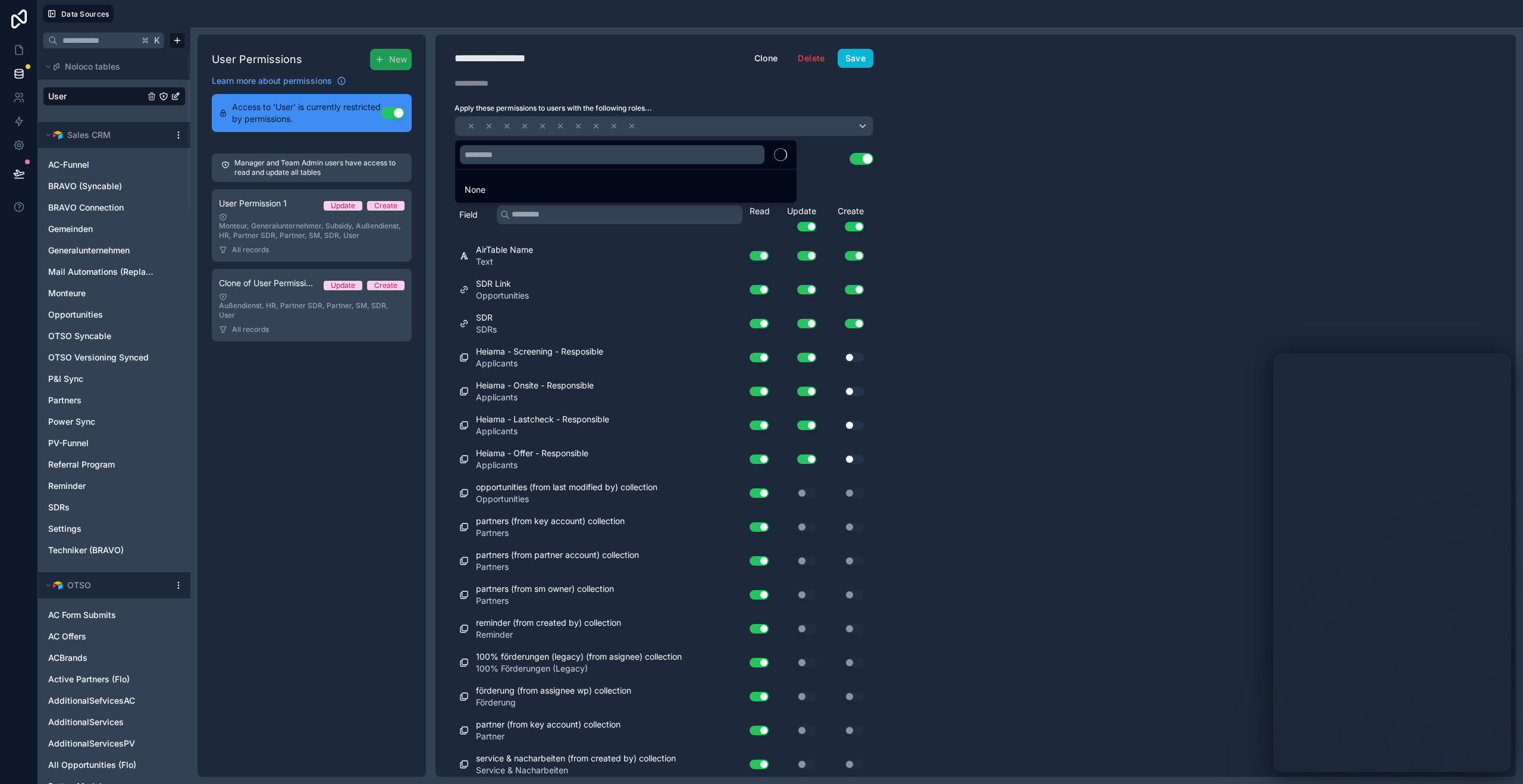
click at [1018, 169] on div at bounding box center [761, 392] width 1523 height 784
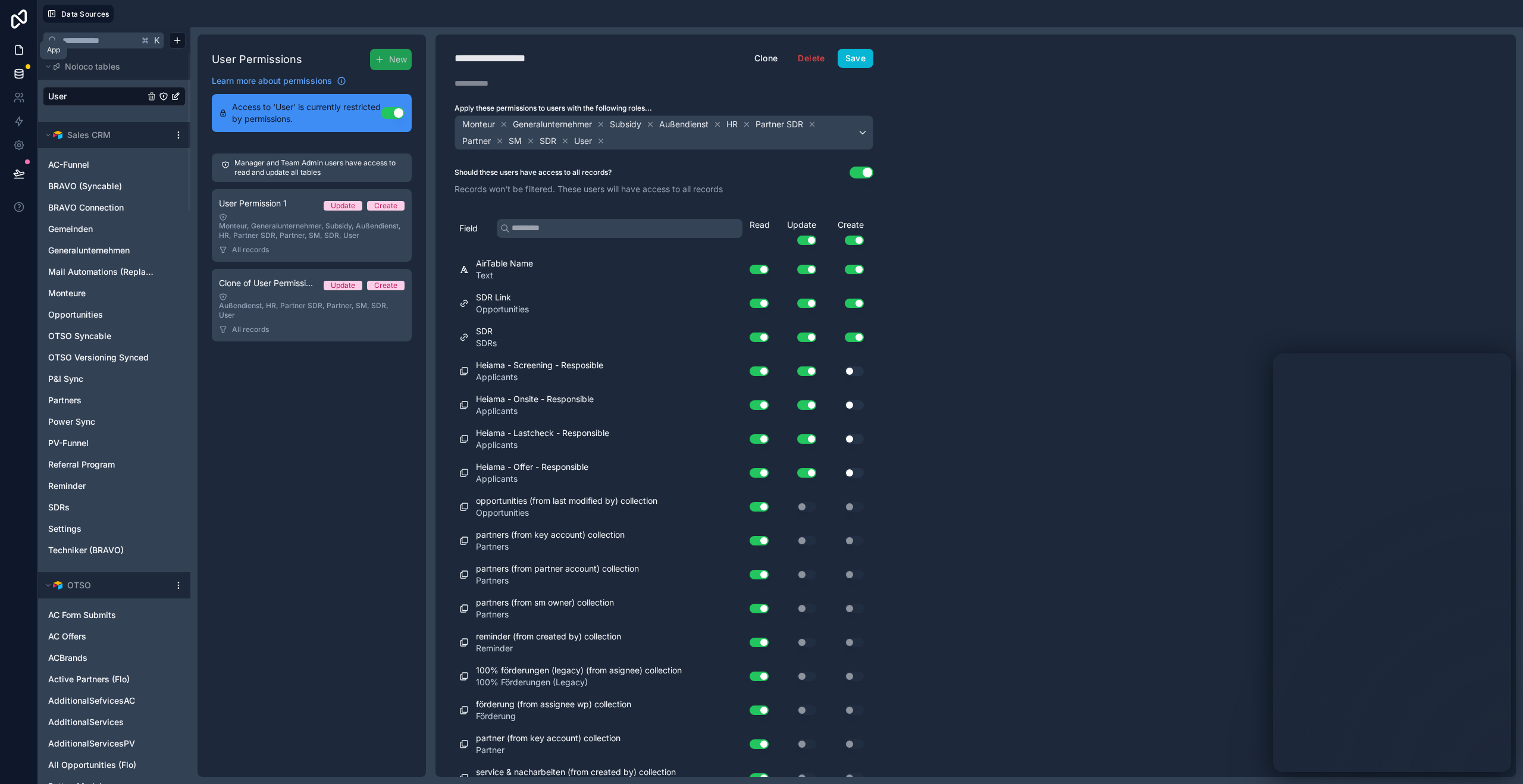
click at [15, 42] on link at bounding box center [19, 50] width 38 height 24
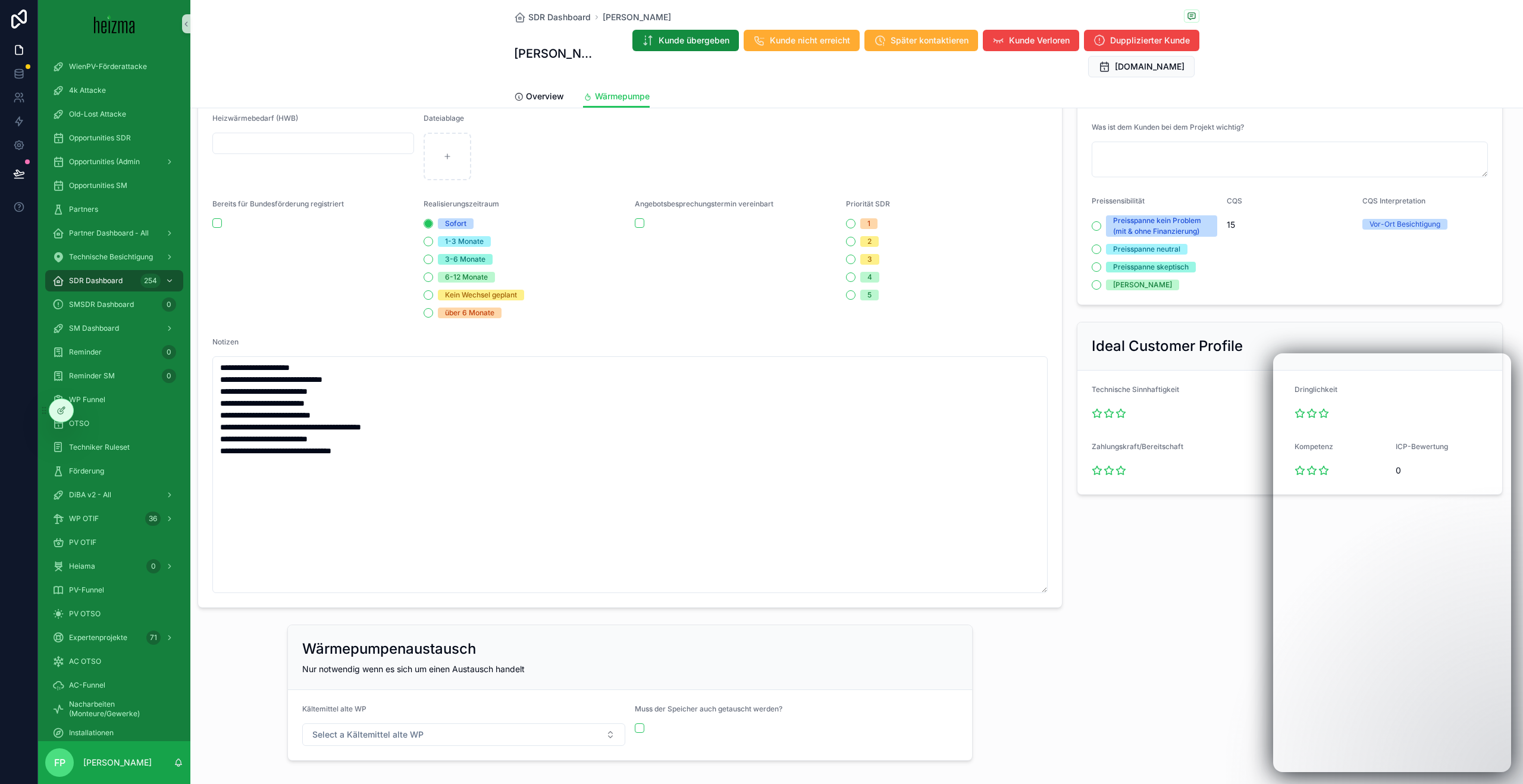
scroll to position [496, 0]
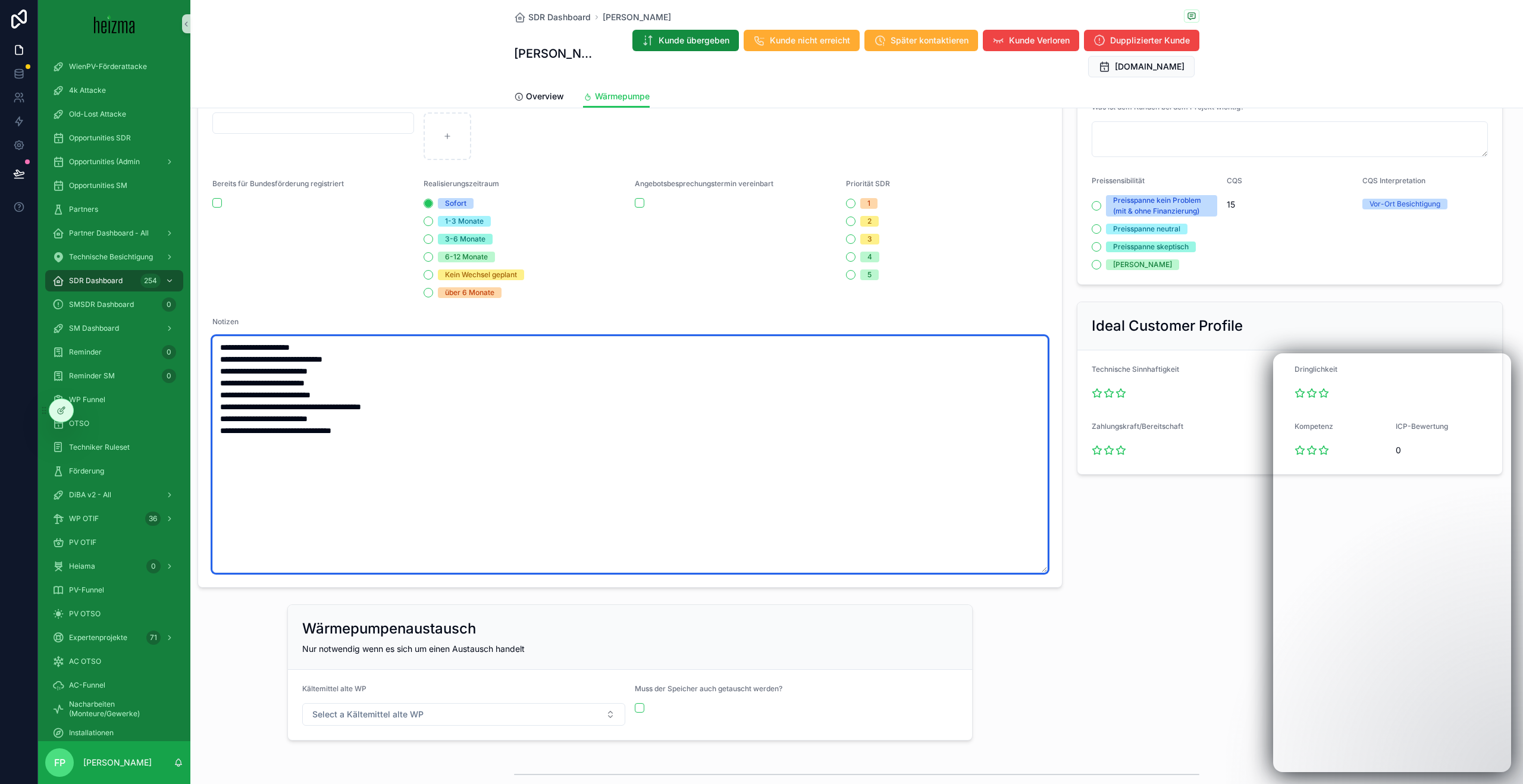
click at [408, 531] on textarea "**********" at bounding box center [630, 454] width 836 height 237
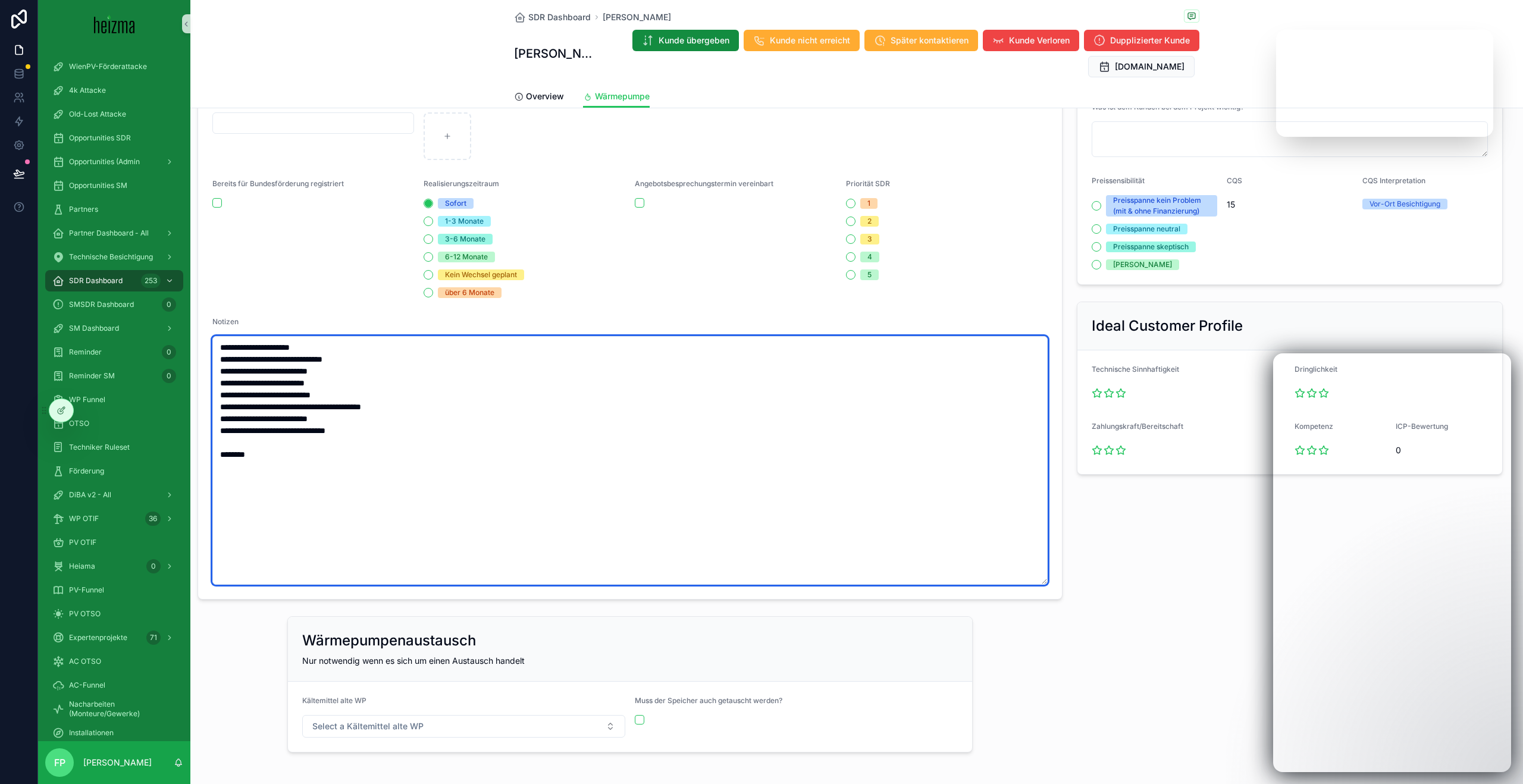
click at [577, 459] on textarea "**********" at bounding box center [630, 460] width 836 height 249
type textarea "**********"
